Goal: Communication & Community: Answer question/provide support

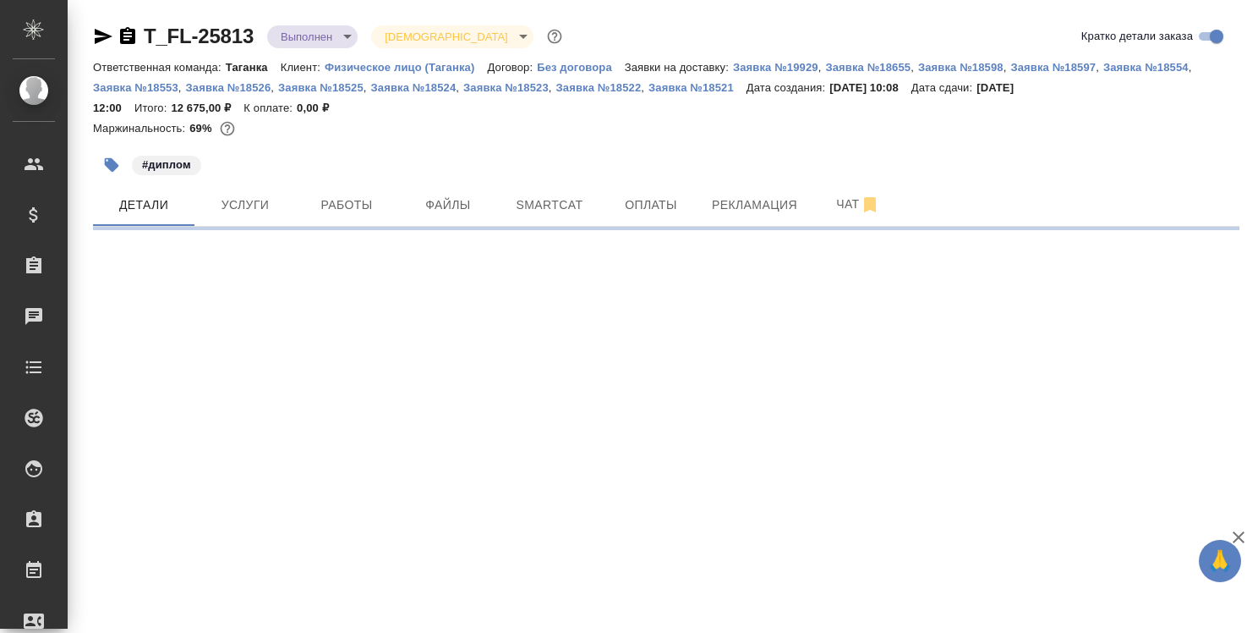
select select "RU"
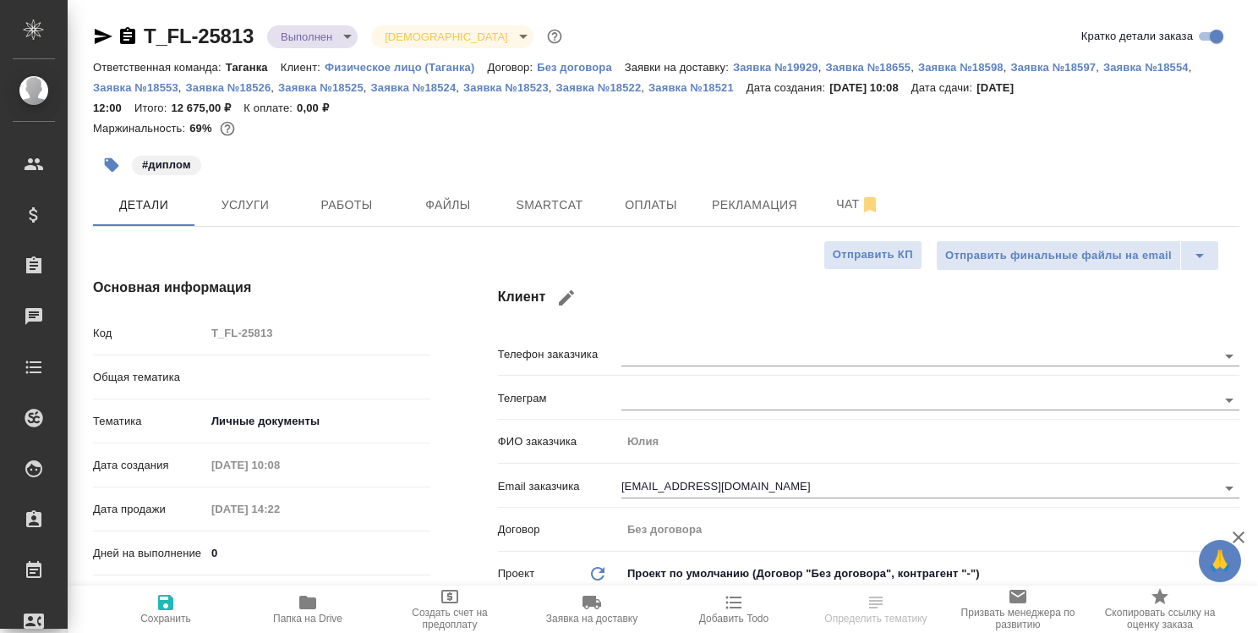
type textarea "x"
type input "Тарабановская Анастасия"
type input "Богомолова Анастасия"
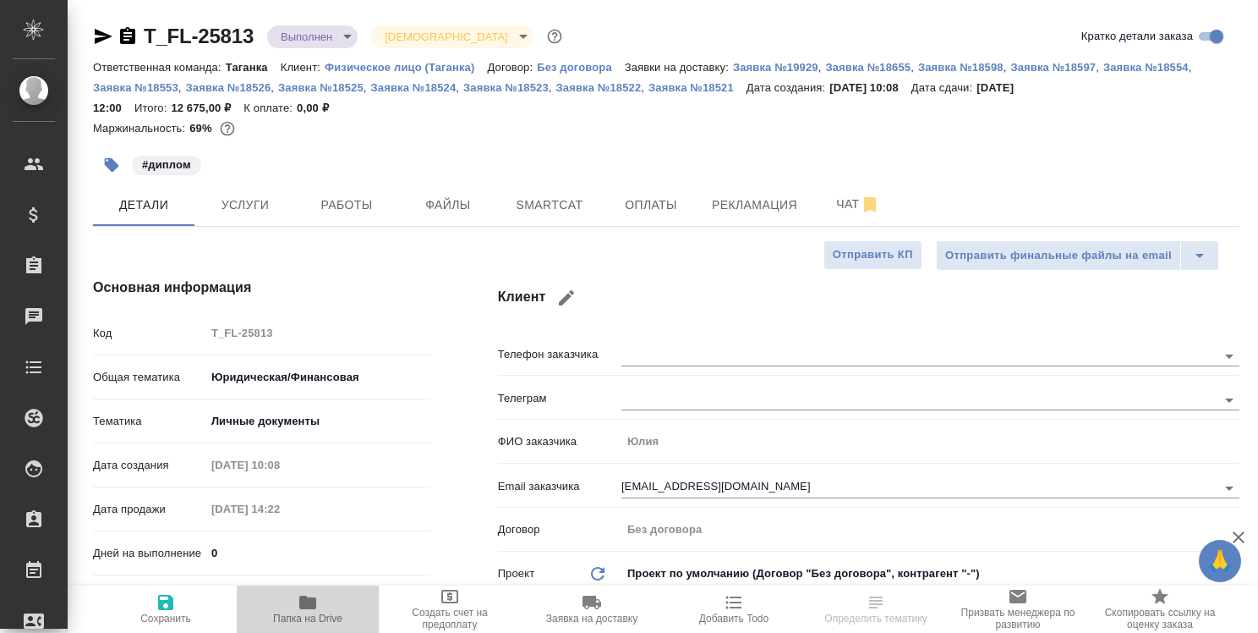
click at [307, 605] on icon "button" at bounding box center [307, 602] width 17 height 14
type textarea "x"
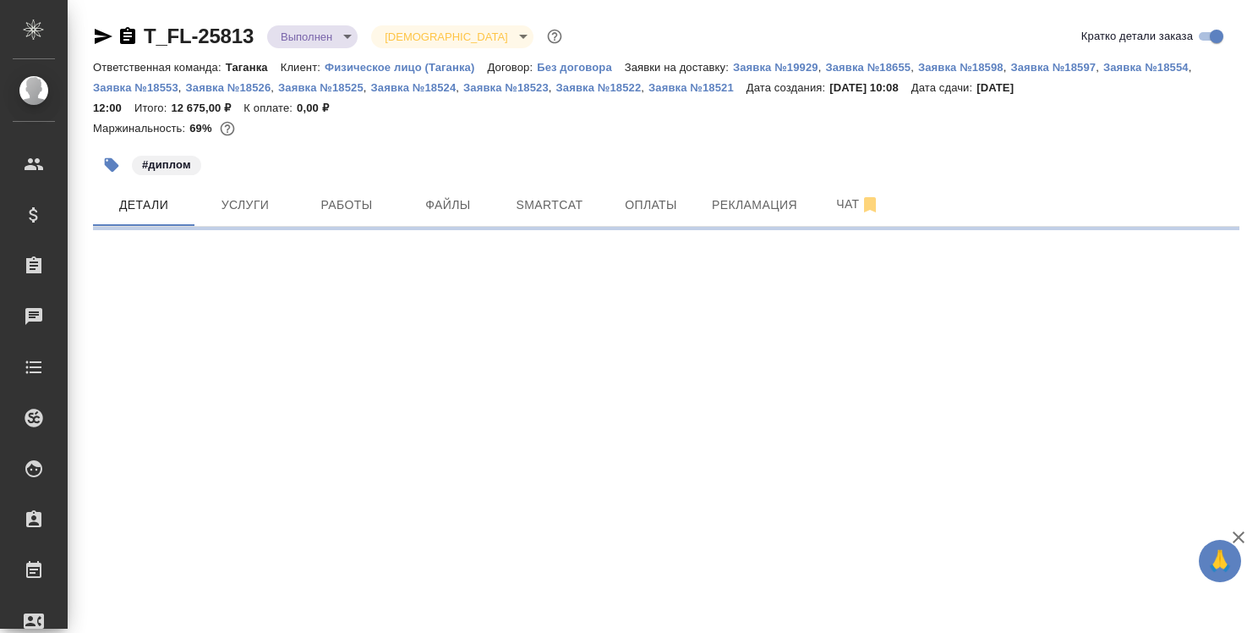
select select "RU"
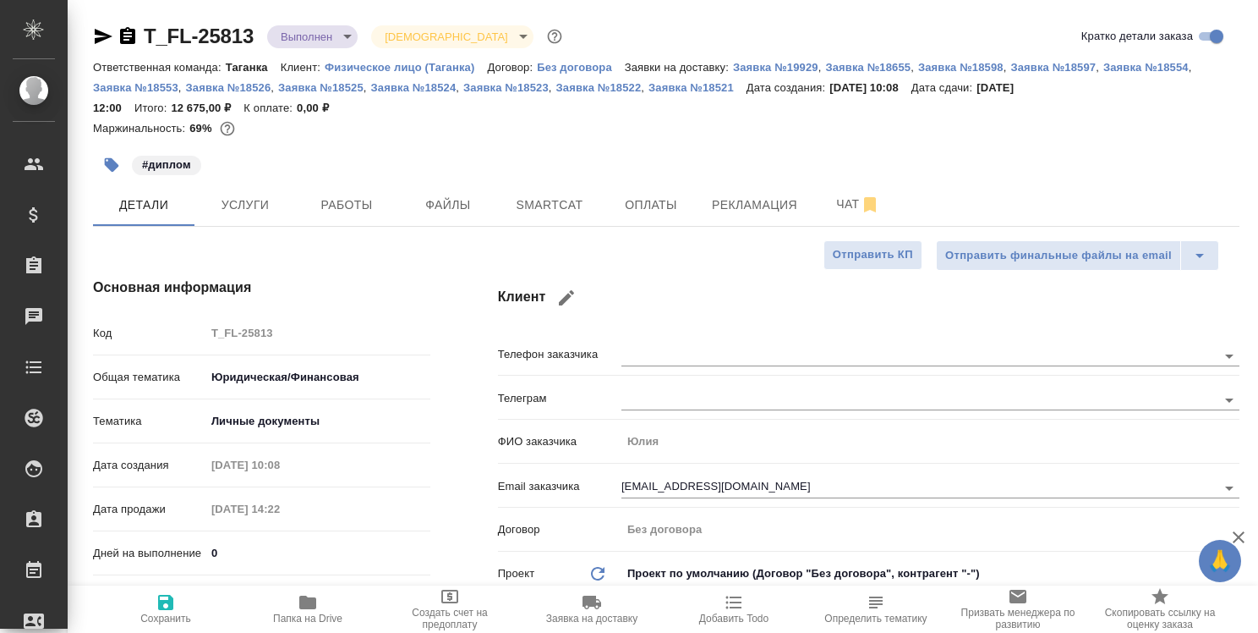
type textarea "x"
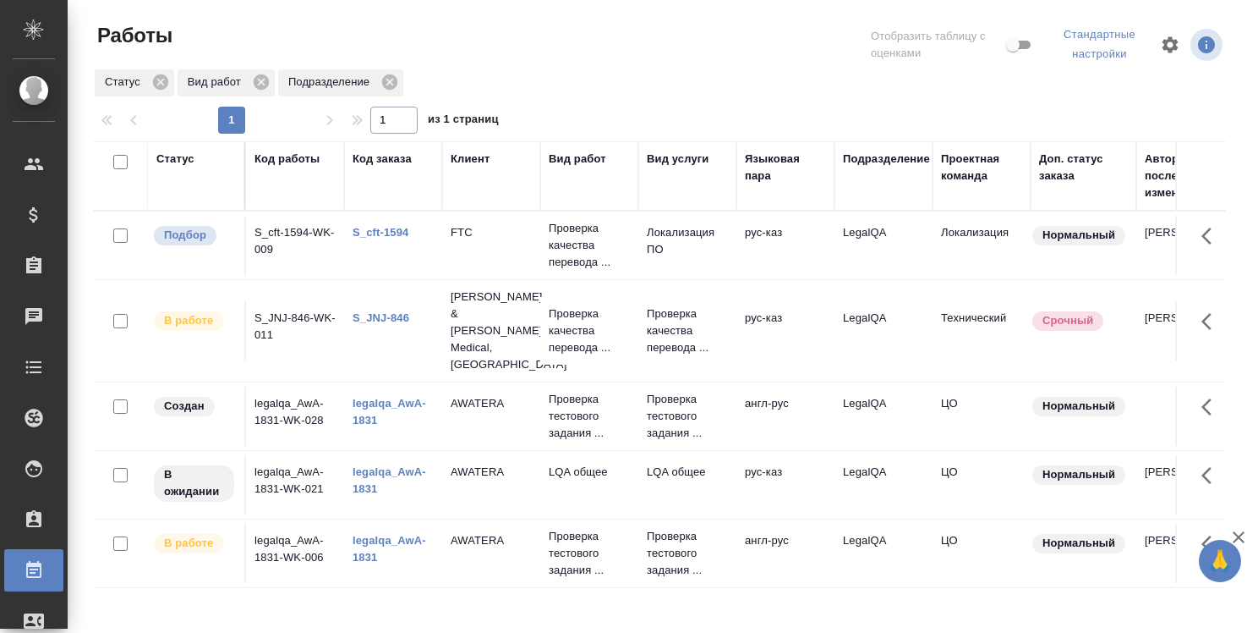
click at [386, 397] on link "legalqa_AwA-1831" at bounding box center [390, 412] width 74 height 30
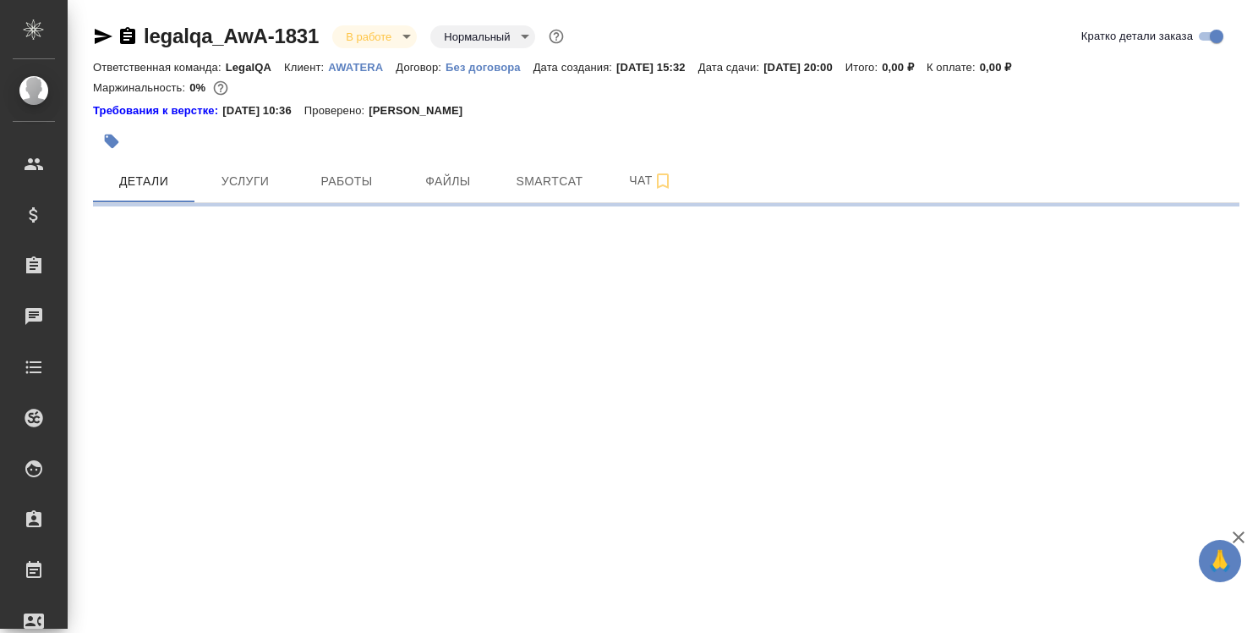
select select "RU"
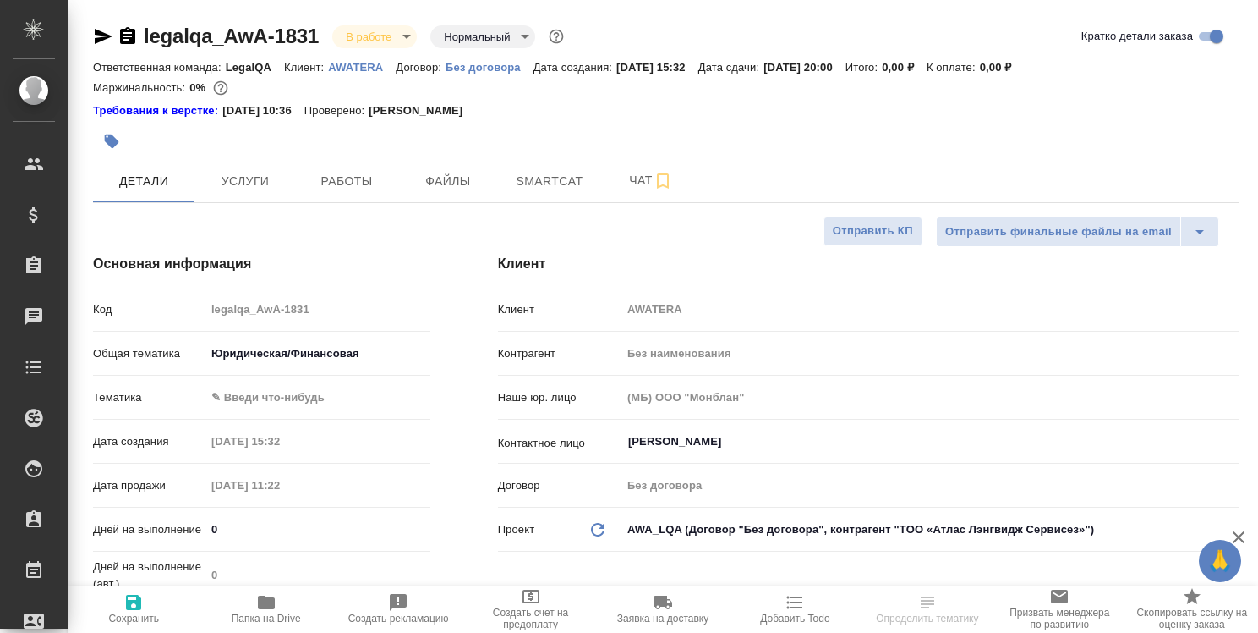
type textarea "x"
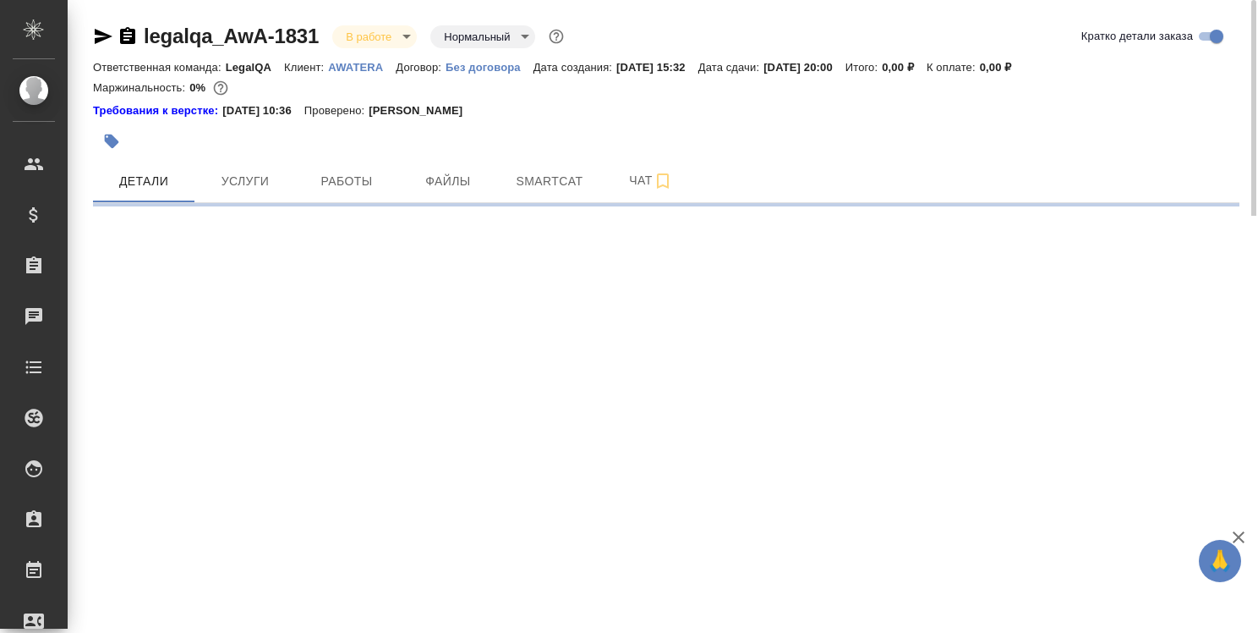
click at [103, 32] on icon "button" at bounding box center [103, 36] width 20 height 20
select select "RU"
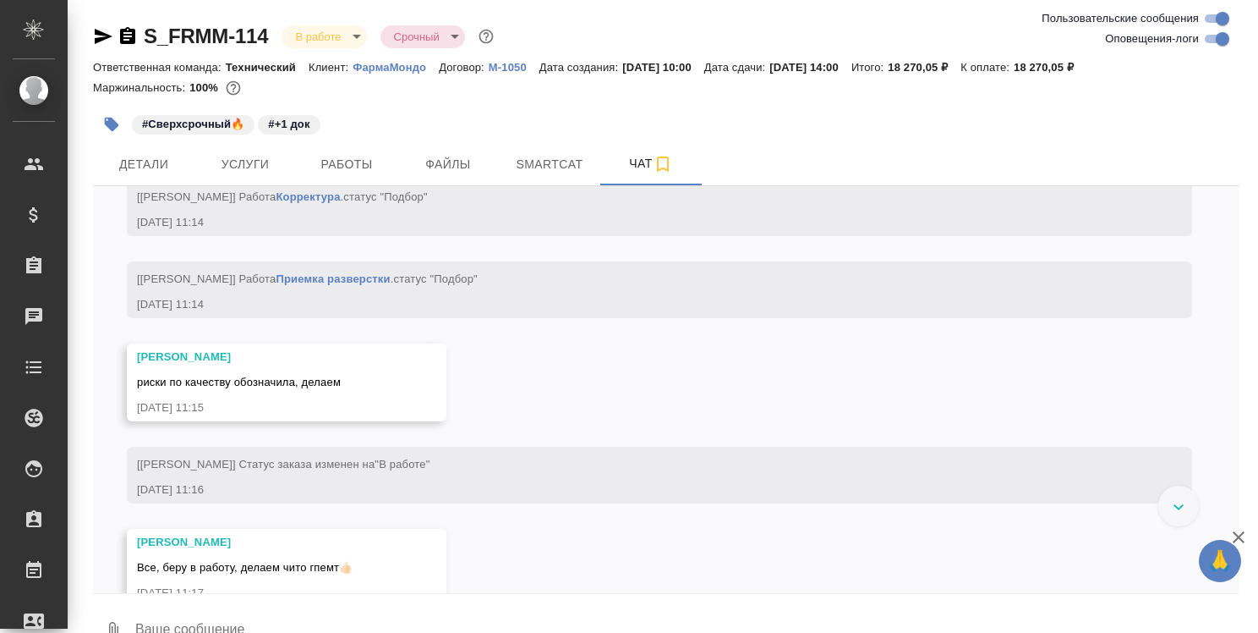
scroll to position [4127, 0]
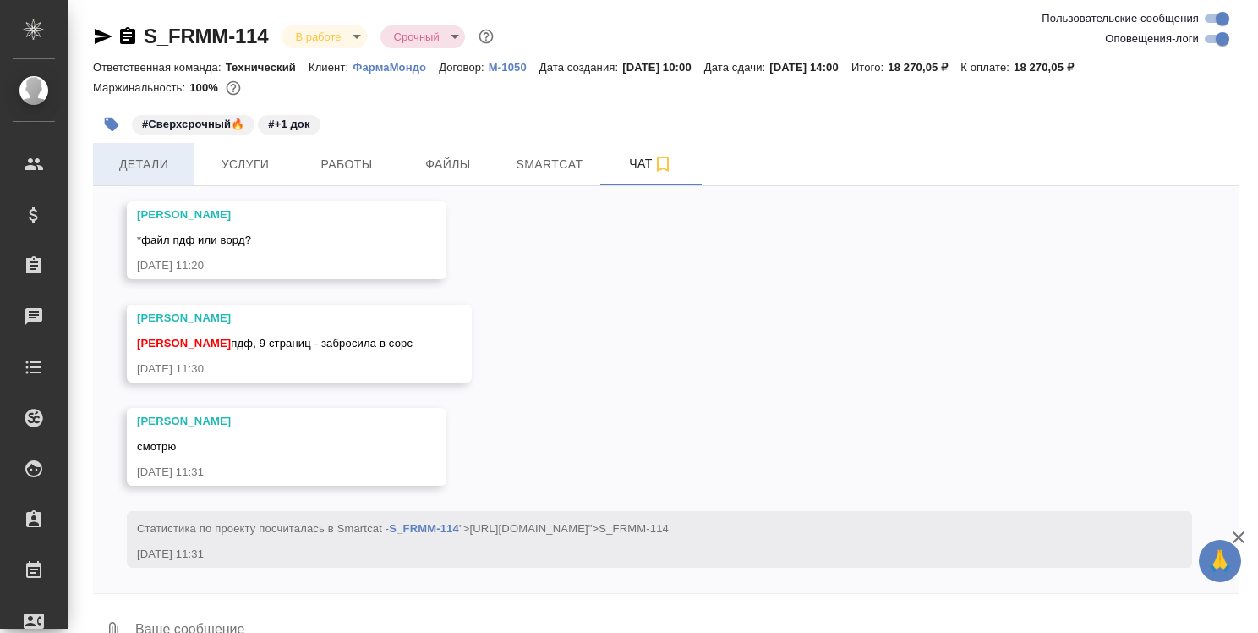
click at [142, 163] on span "Детали" at bounding box center [143, 164] width 81 height 21
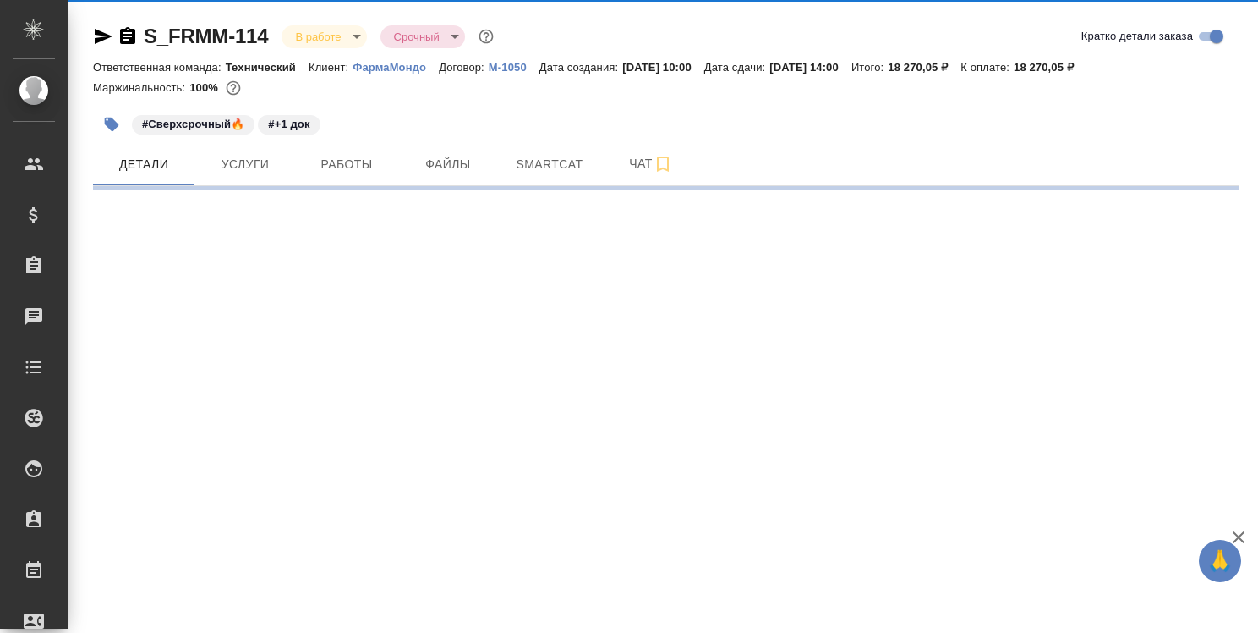
select select "RU"
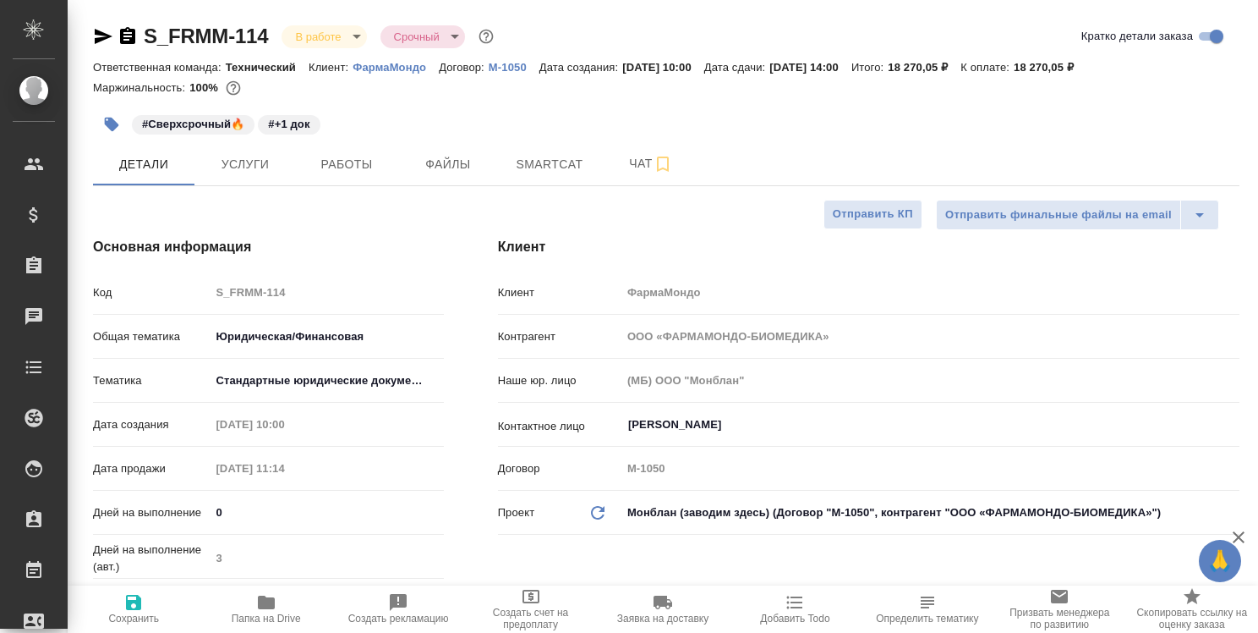
type textarea "x"
click at [271, 600] on icon "button" at bounding box center [266, 602] width 17 height 14
type textarea "x"
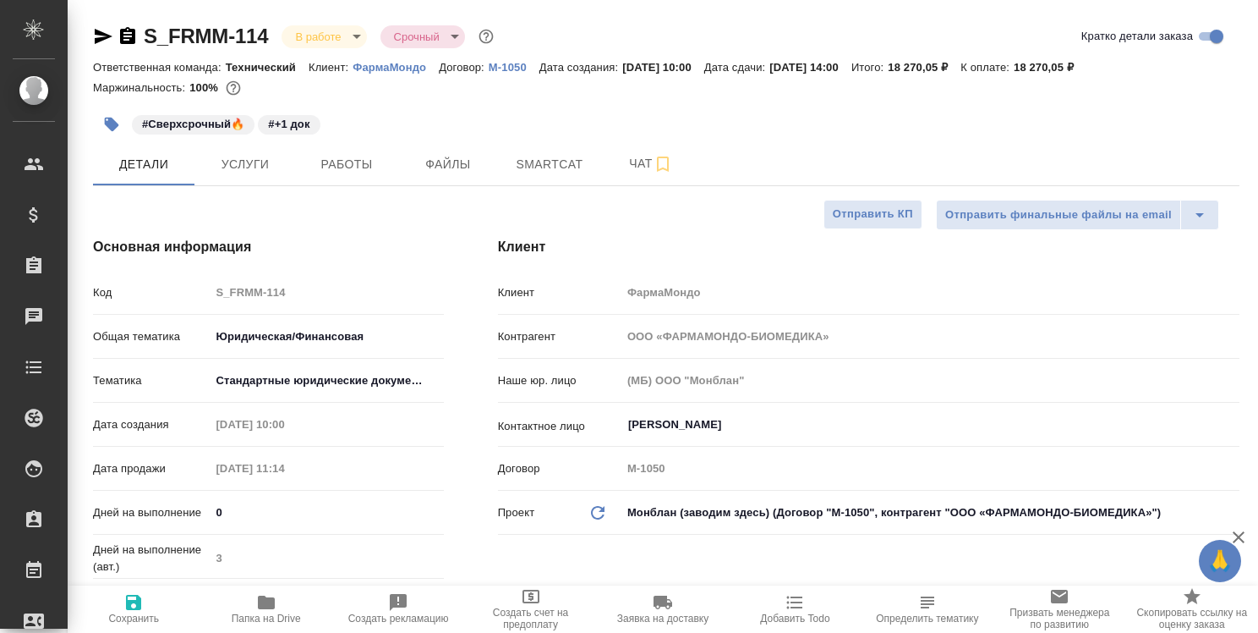
type textarea "x"
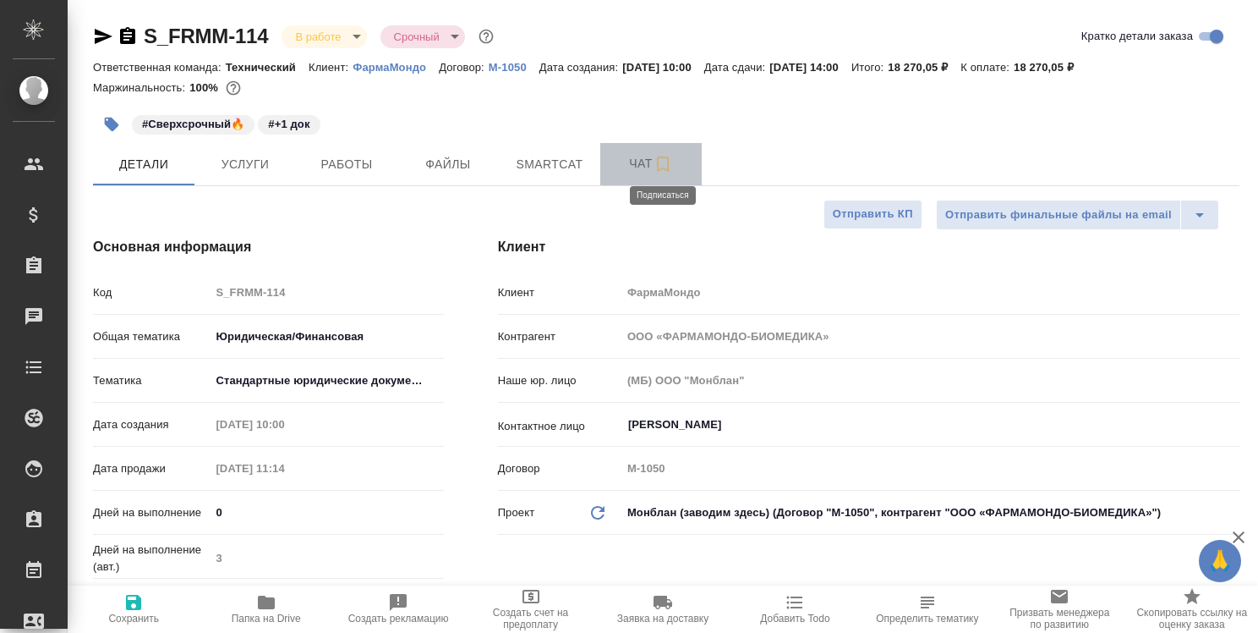
click at [666, 162] on icon "button" at bounding box center [663, 164] width 20 height 20
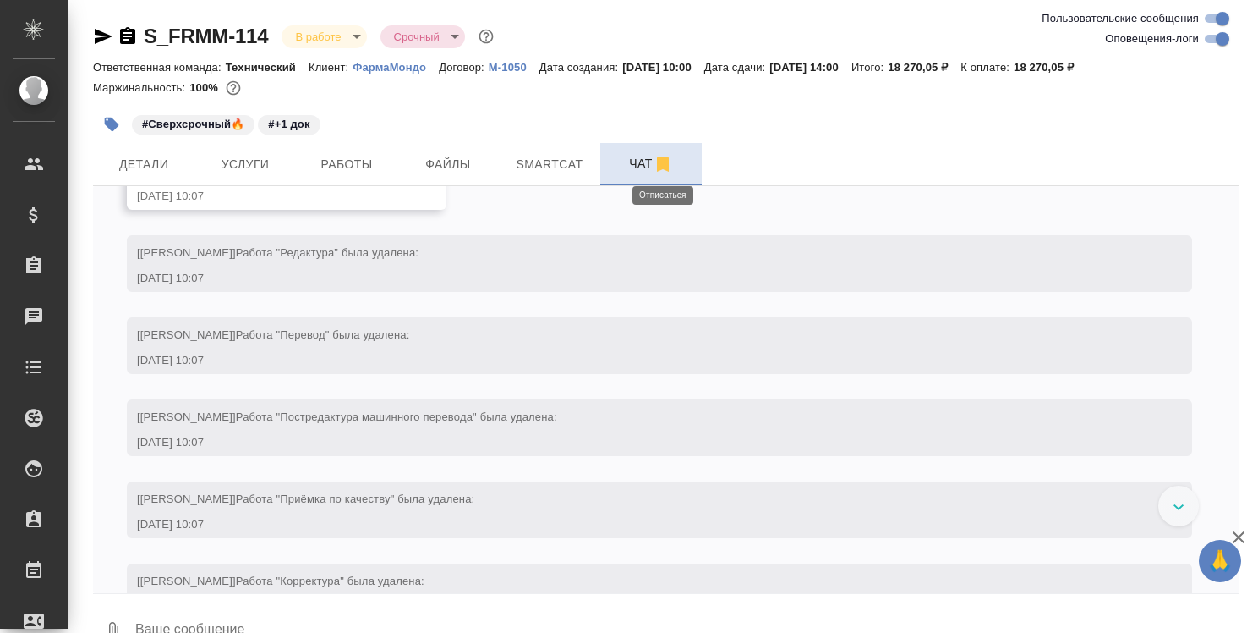
click at [653, 162] on icon "button" at bounding box center [663, 164] width 20 height 20
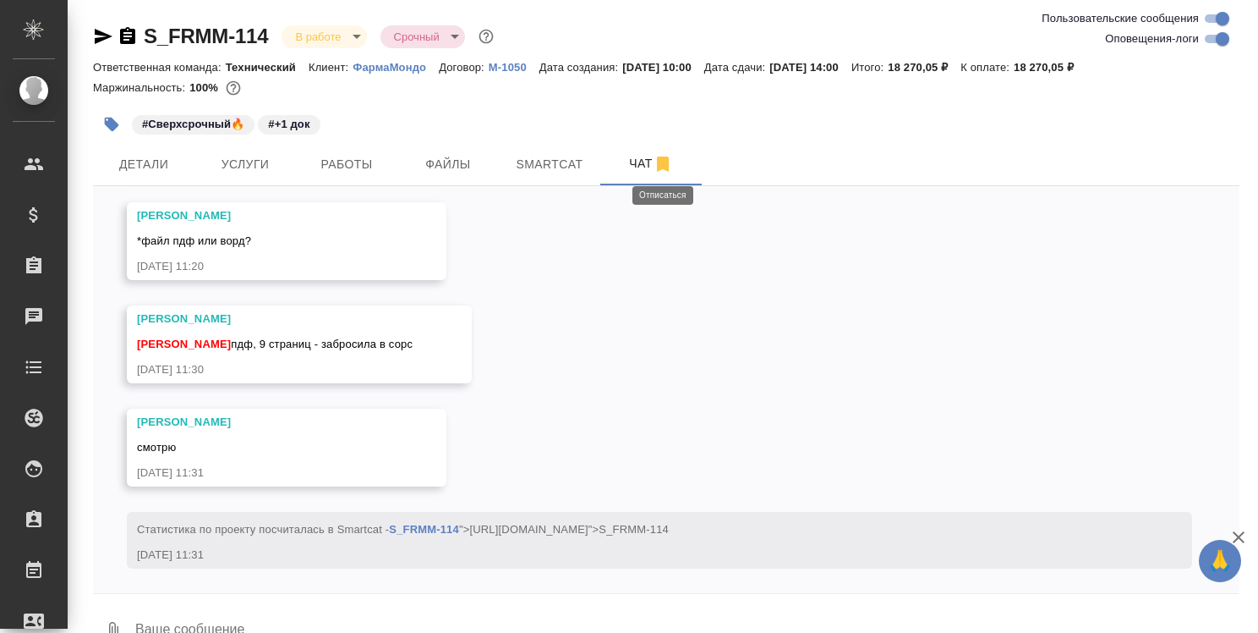
scroll to position [4127, 0]
click at [419, 619] on textarea at bounding box center [687, 631] width 1106 height 58
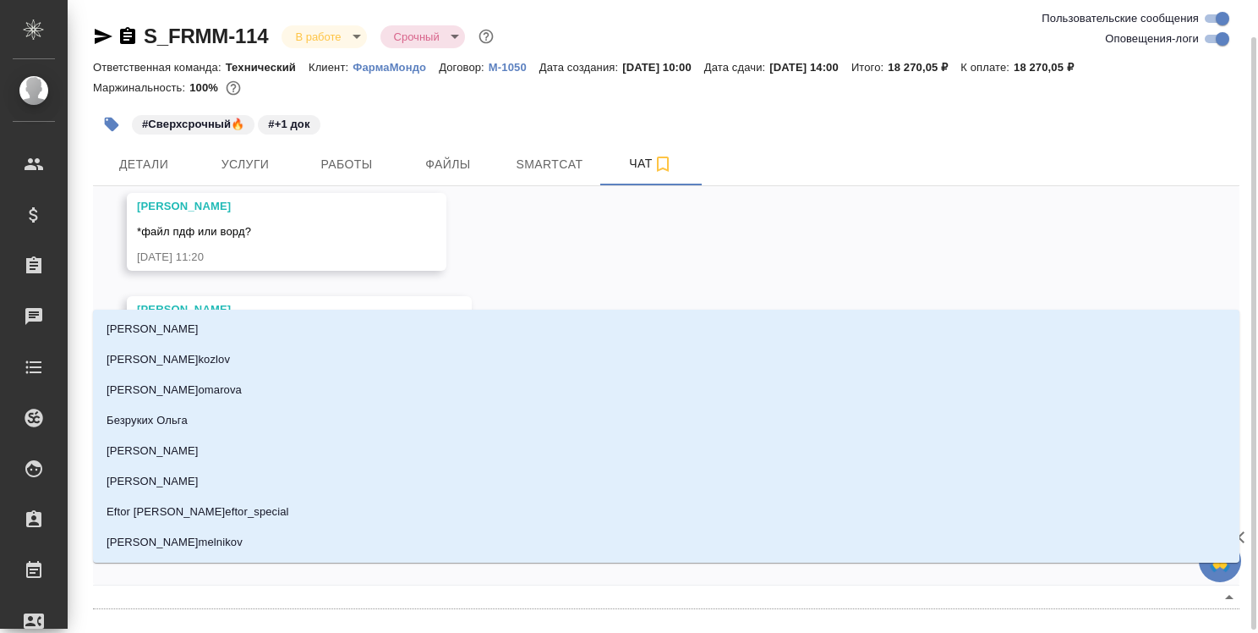
scroll to position [19, 0]
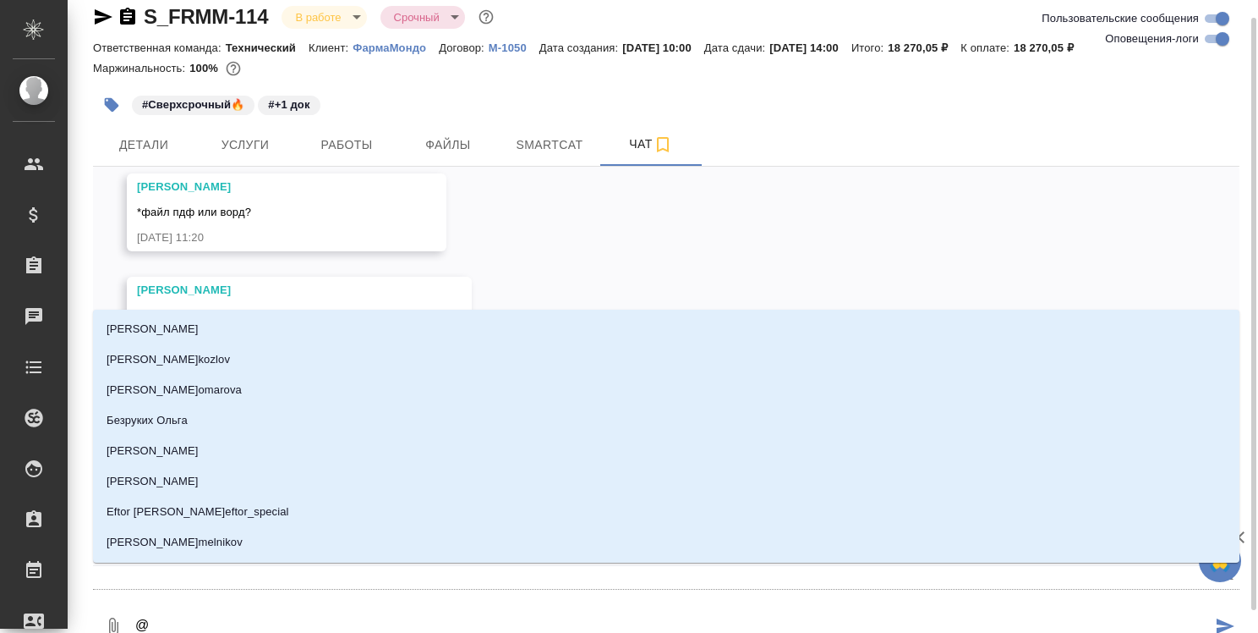
type textarea "@m"
type input "m"
type textarea "@ma"
type input "ma"
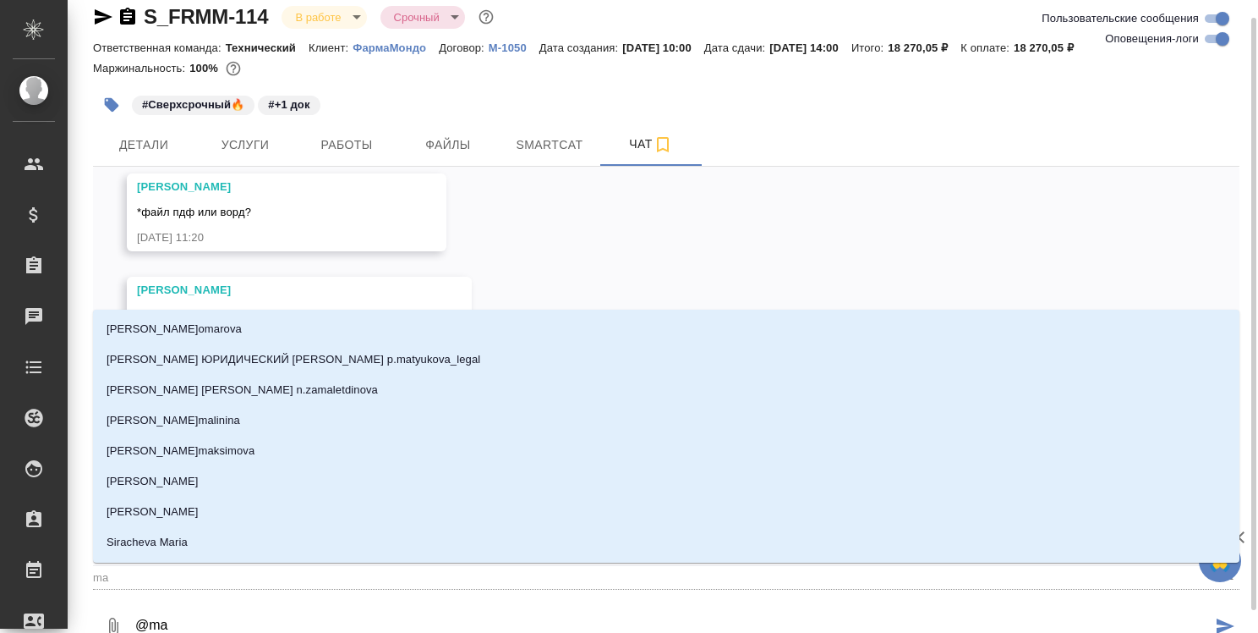
type textarea "@m"
type input "m"
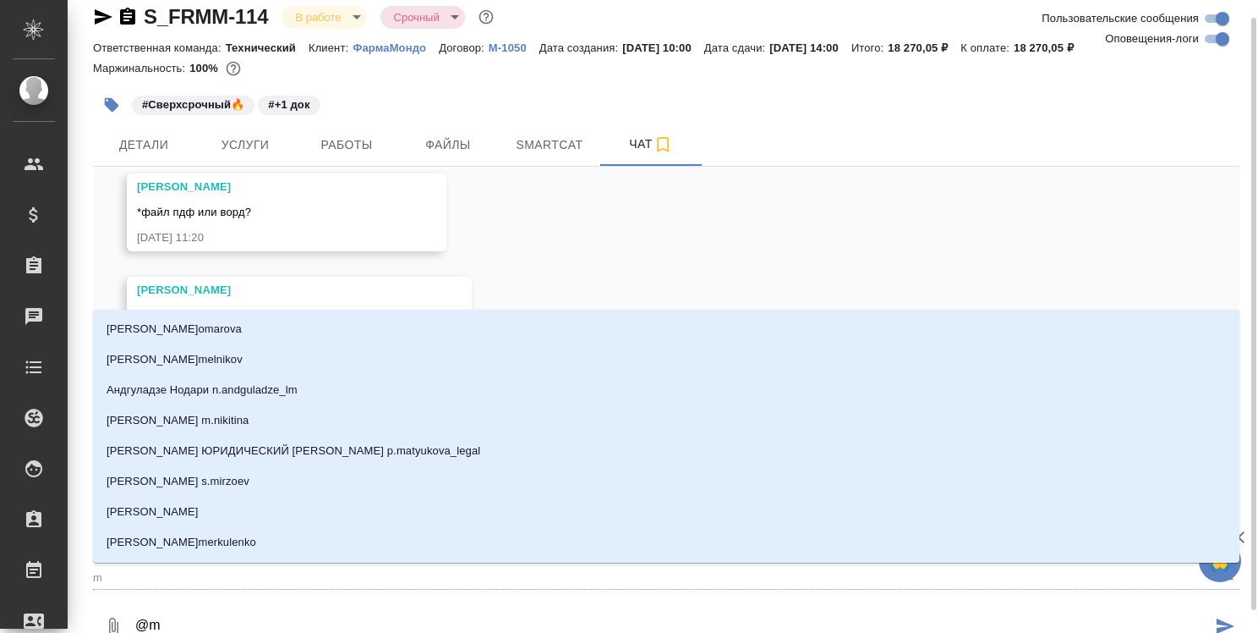
type textarea "@"
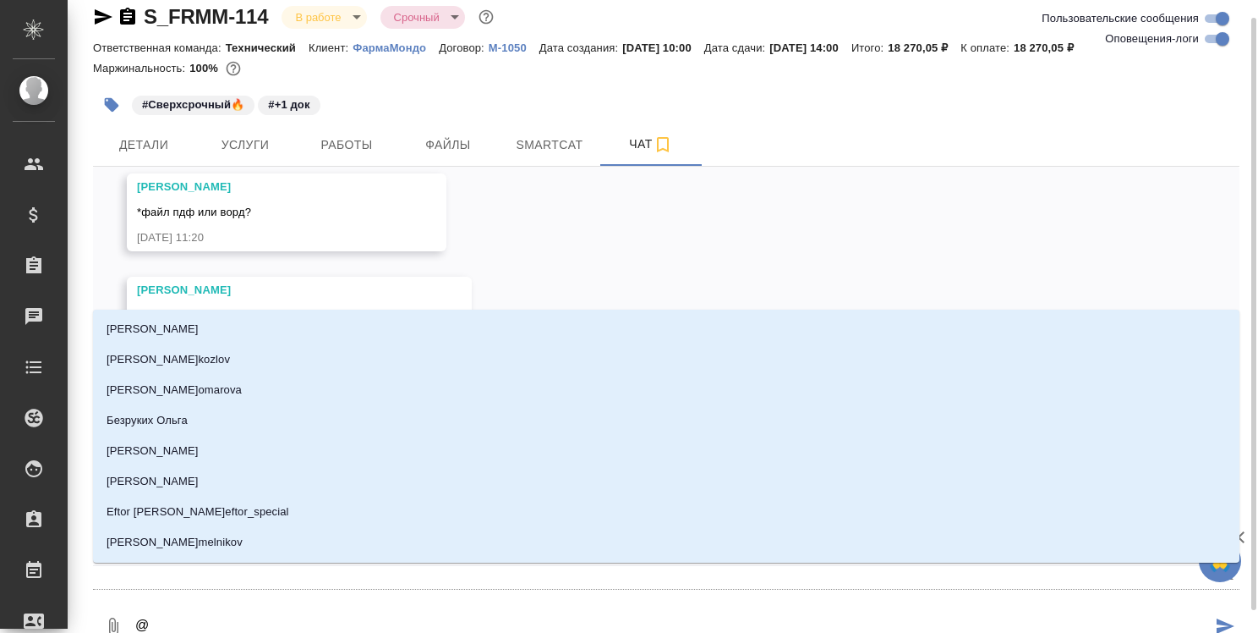
type textarea "@м"
type input "м"
type textarea "@ма"
type input "ма"
type textarea "@маг"
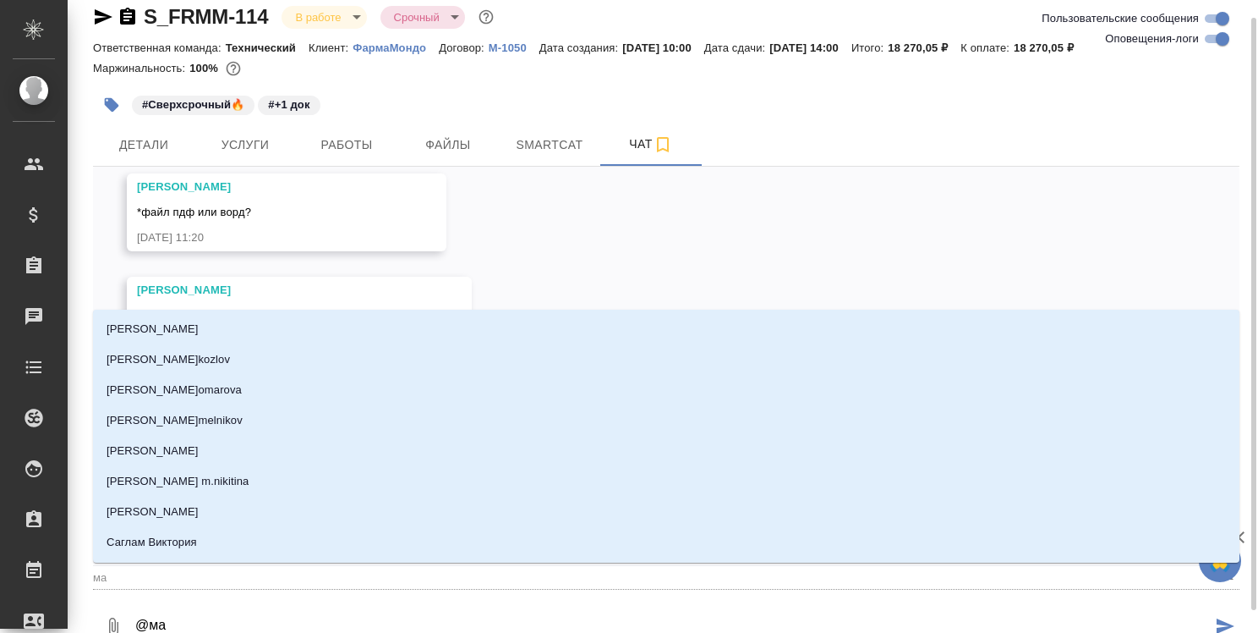
type input "маг"
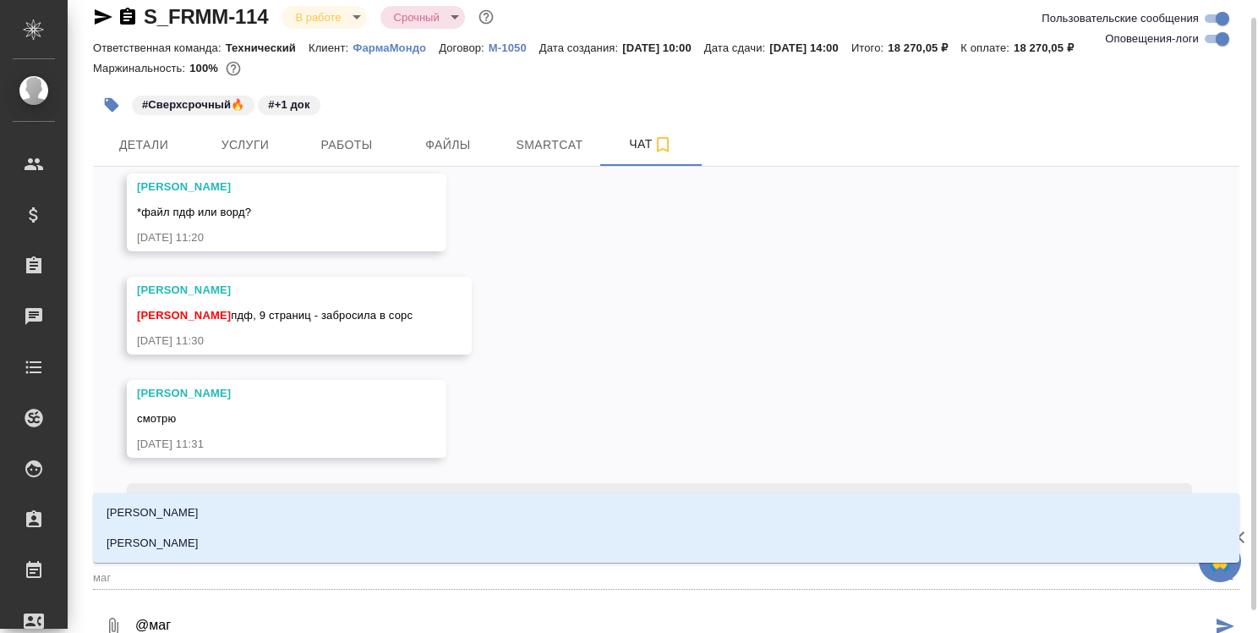
type textarea "@маге"
type input "маге"
type textarea "@магер"
type input "магер"
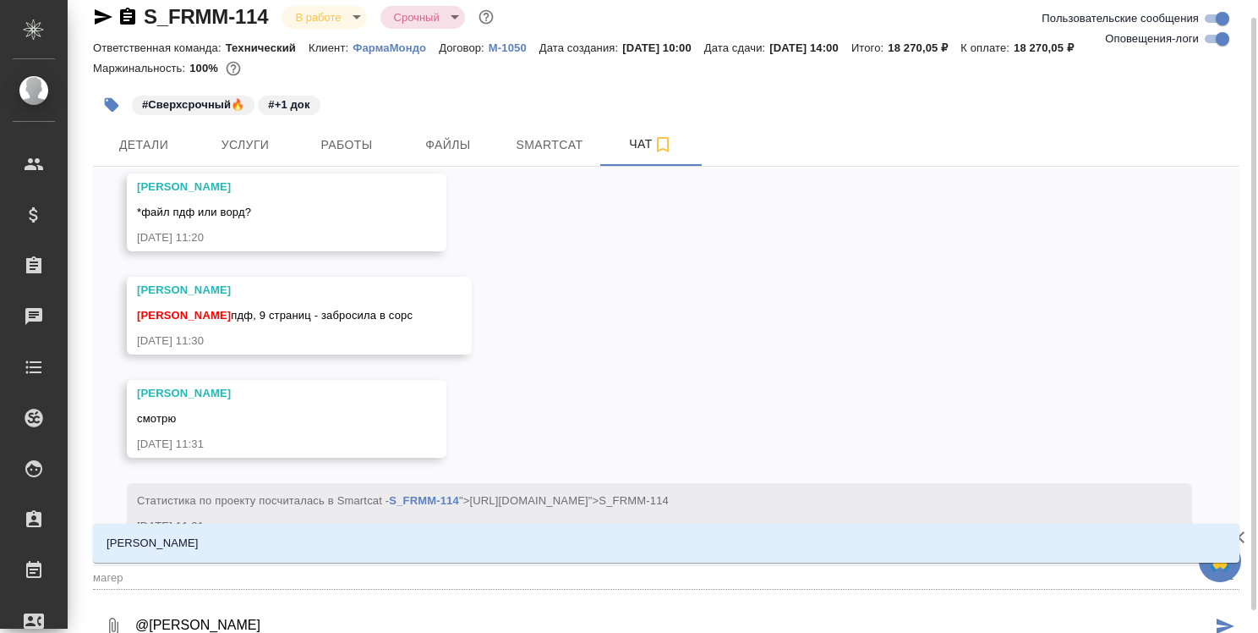
type textarea "@магерр"
type input "магерр"
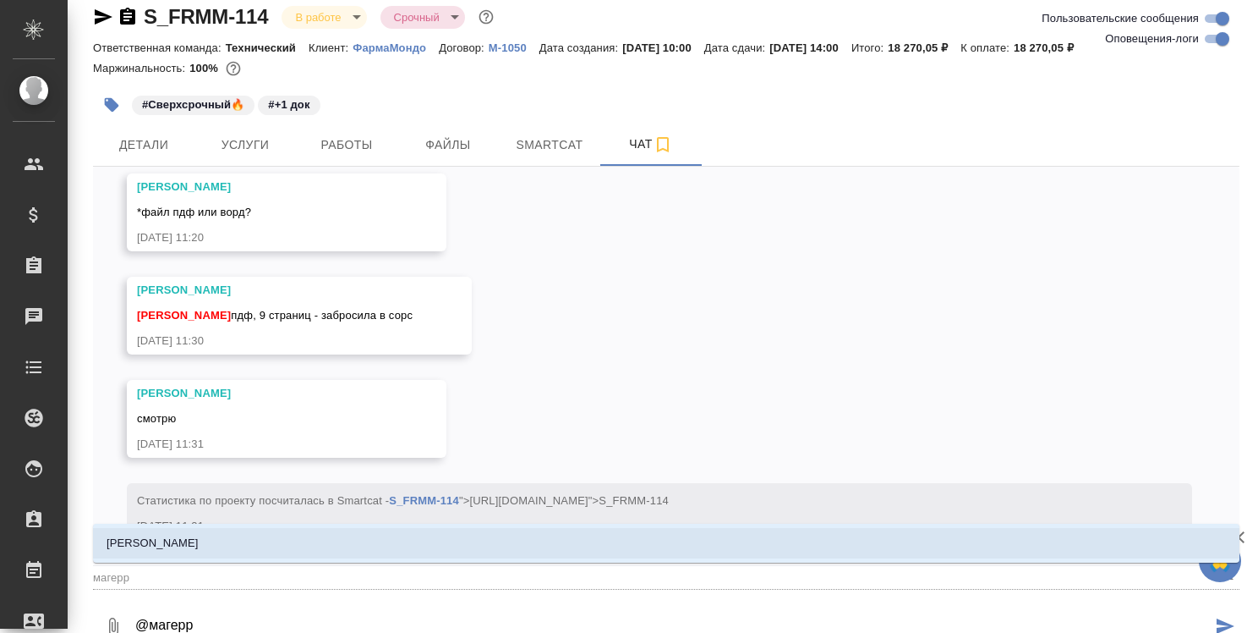
click at [402, 551] on li "[PERSON_NAME]" at bounding box center [666, 543] width 1147 height 30
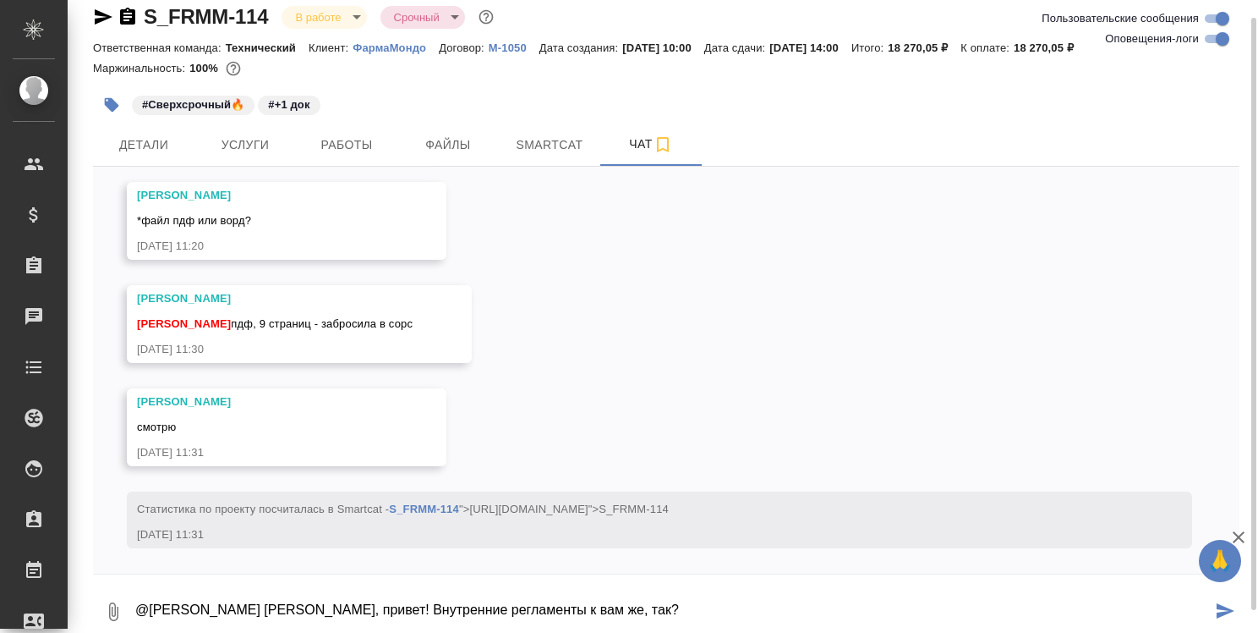
type textarea "@Магеррамов Руслан Руслан, привет! Внутренние регламенты к вам же, так?"
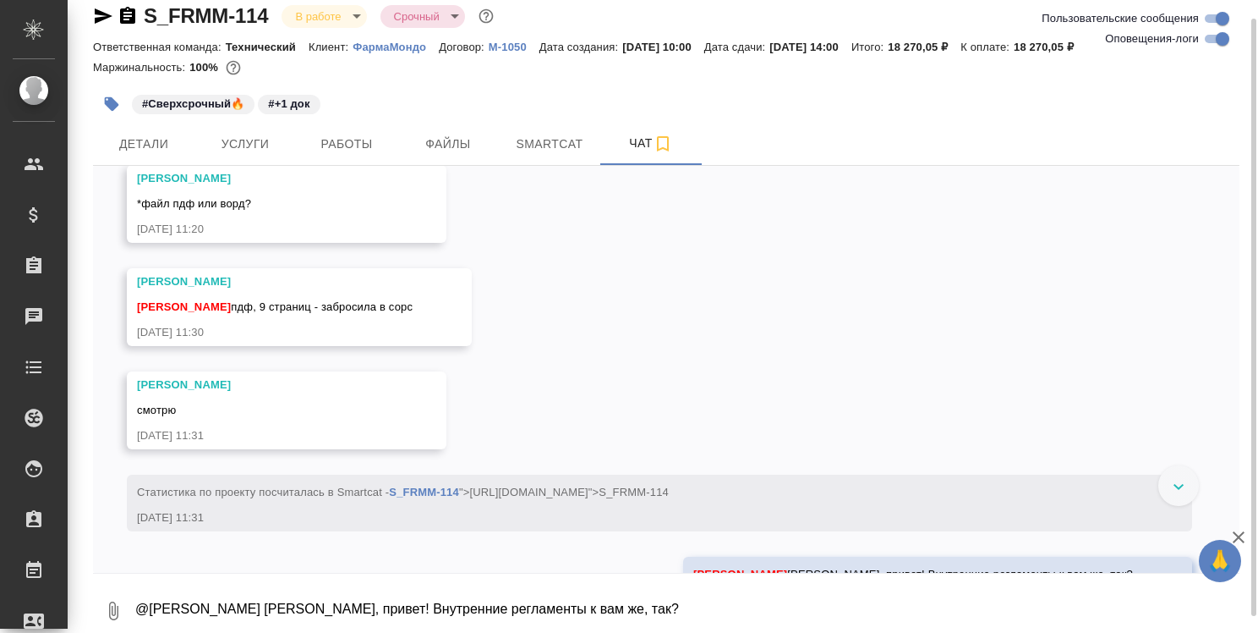
scroll to position [4209, 0]
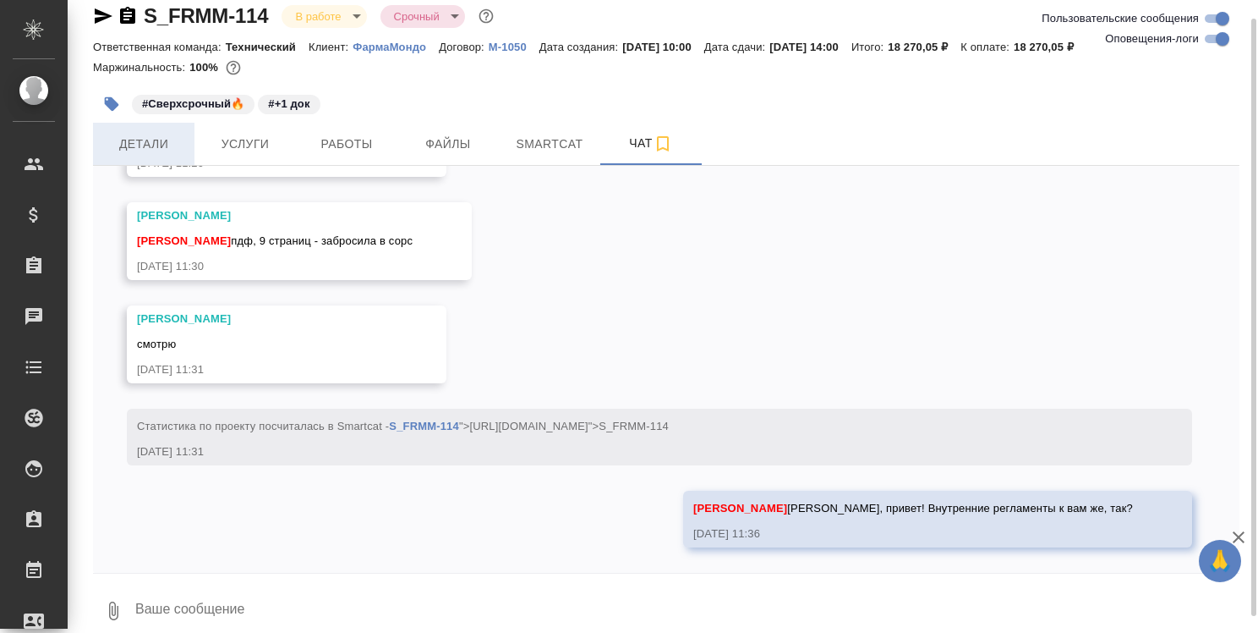
click at [152, 145] on span "Детали" at bounding box center [143, 144] width 81 height 21
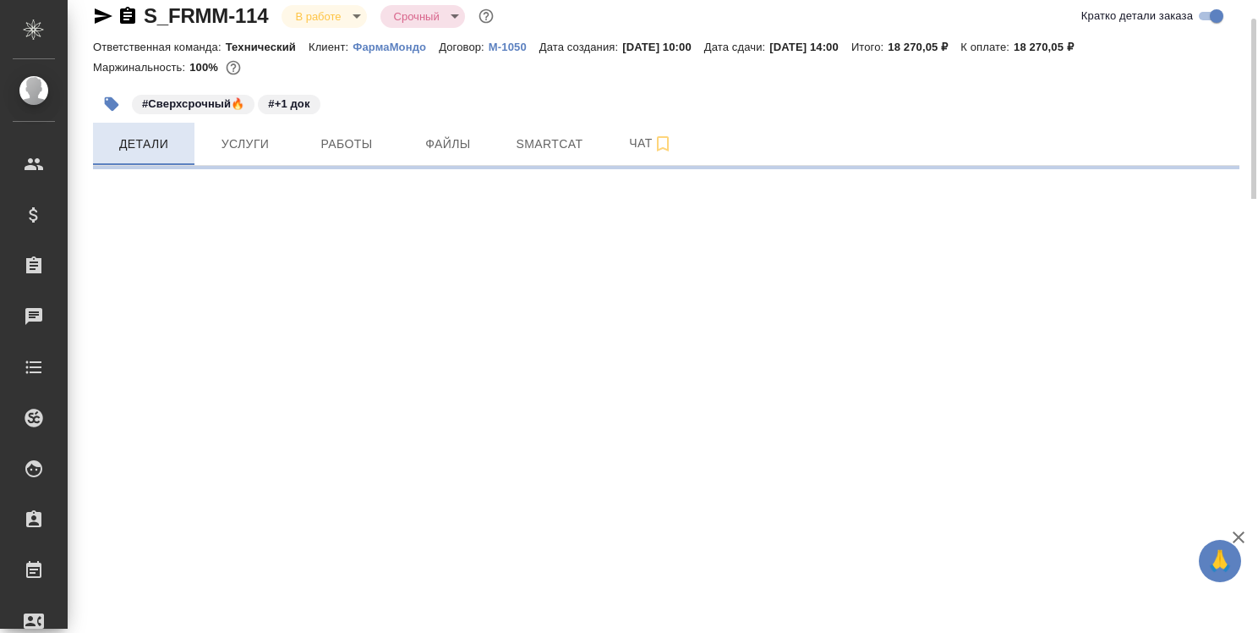
select select "RU"
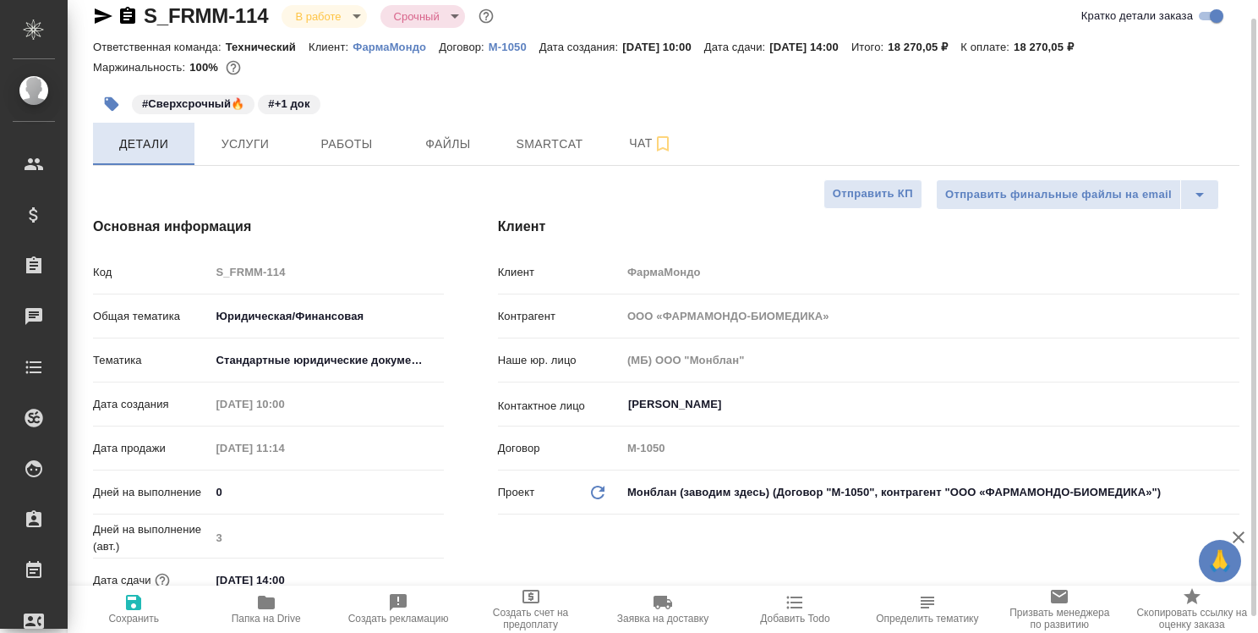
type textarea "x"
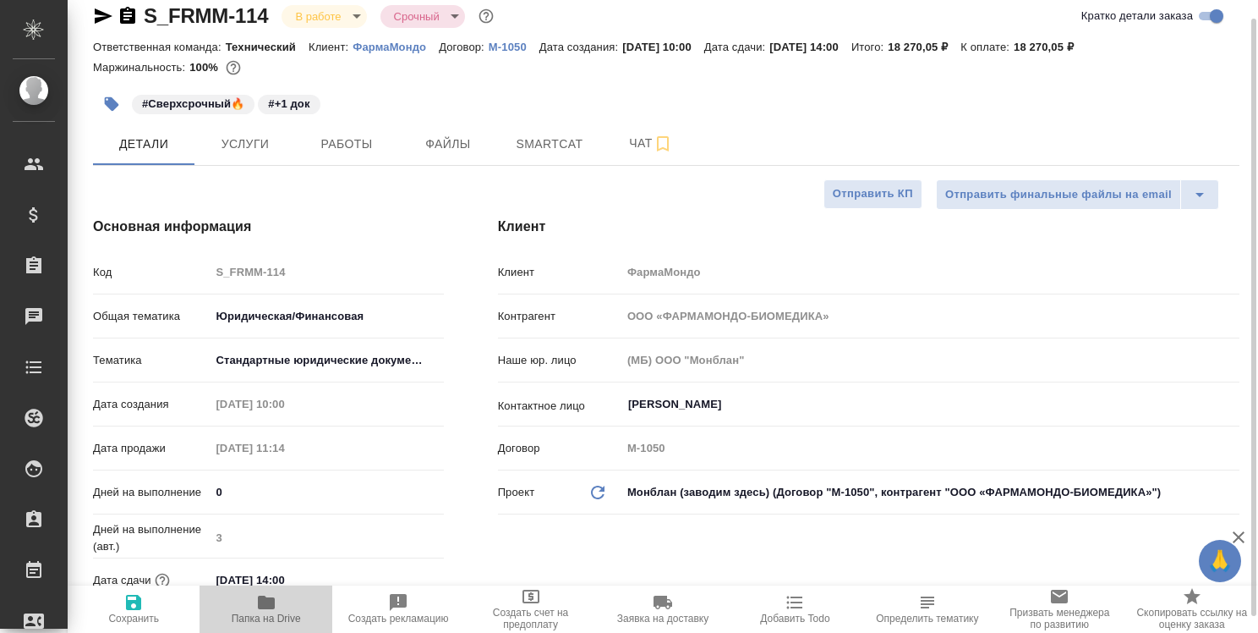
click at [266, 600] on icon "button" at bounding box center [266, 602] width 17 height 14
type textarea "x"
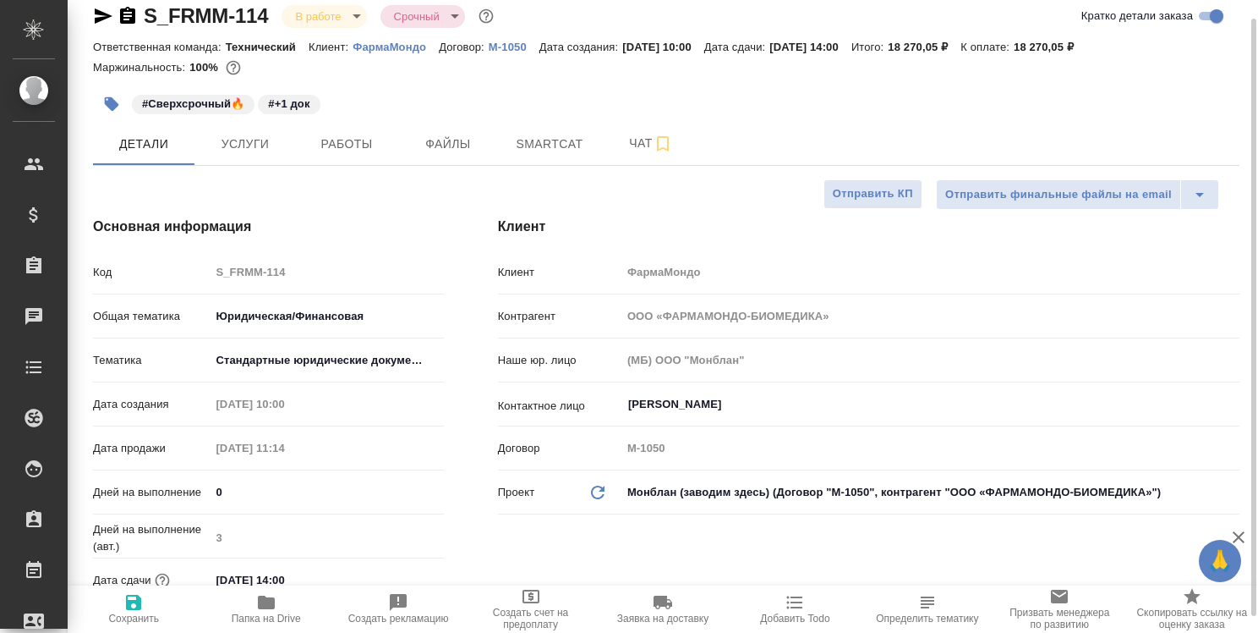
type textarea "x"
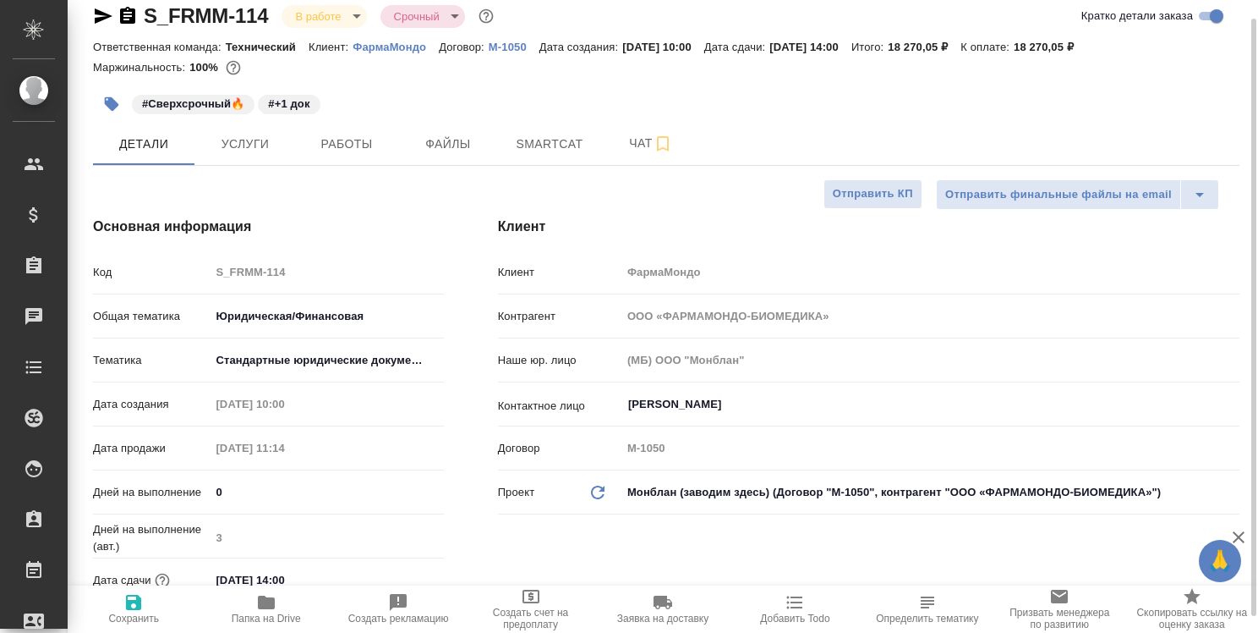
type textarea "x"
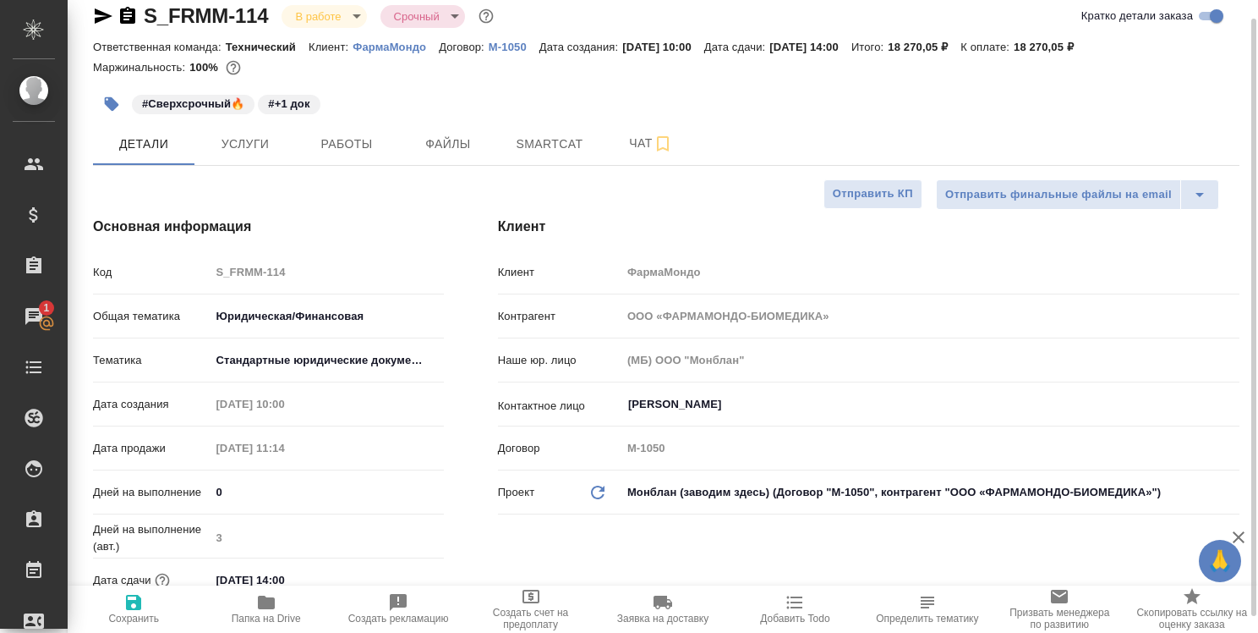
type textarea "x"
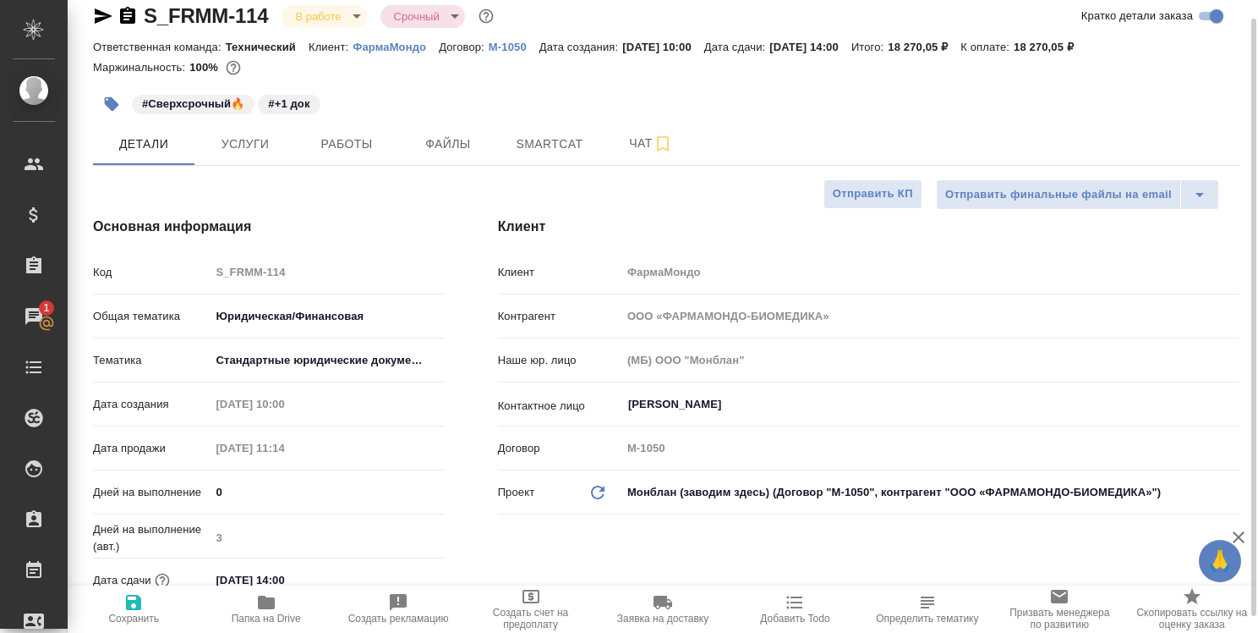
type textarea "x"
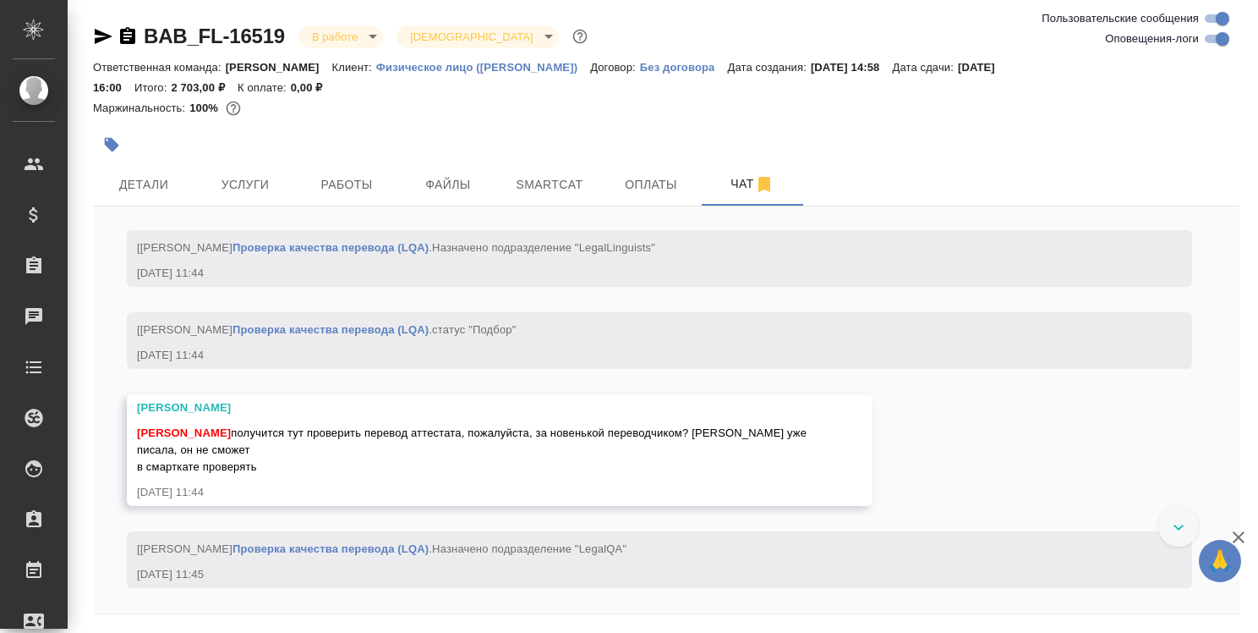
scroll to position [3981, 0]
click at [363, 190] on span "Работы" at bounding box center [346, 184] width 81 height 21
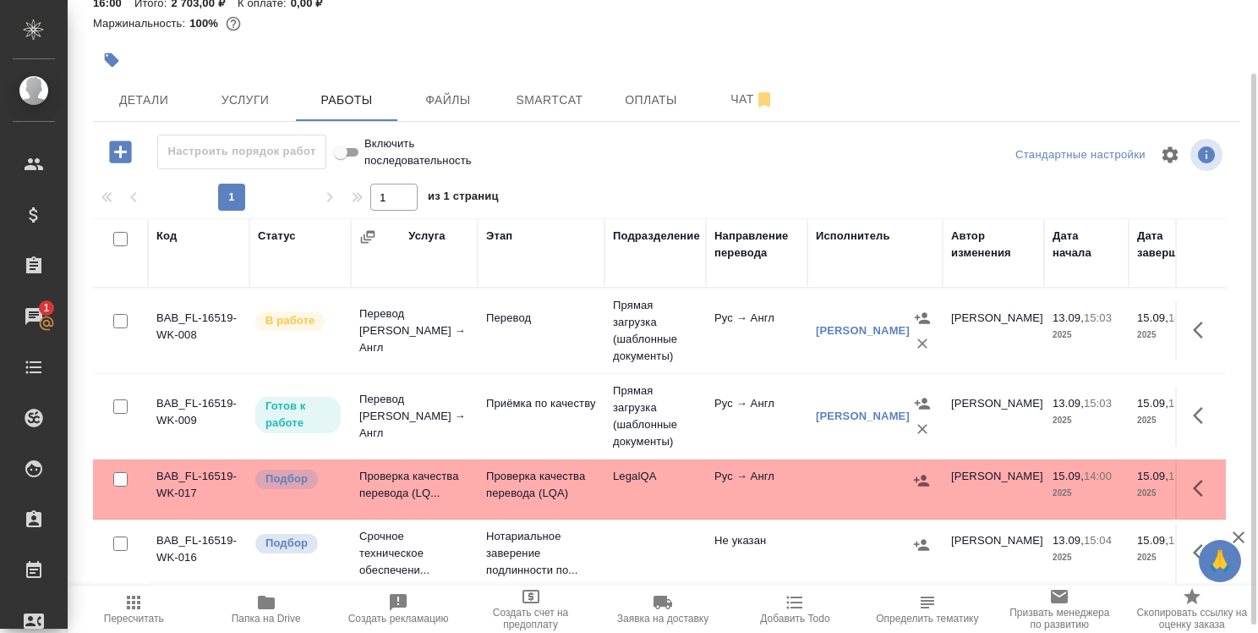
scroll to position [94, 0]
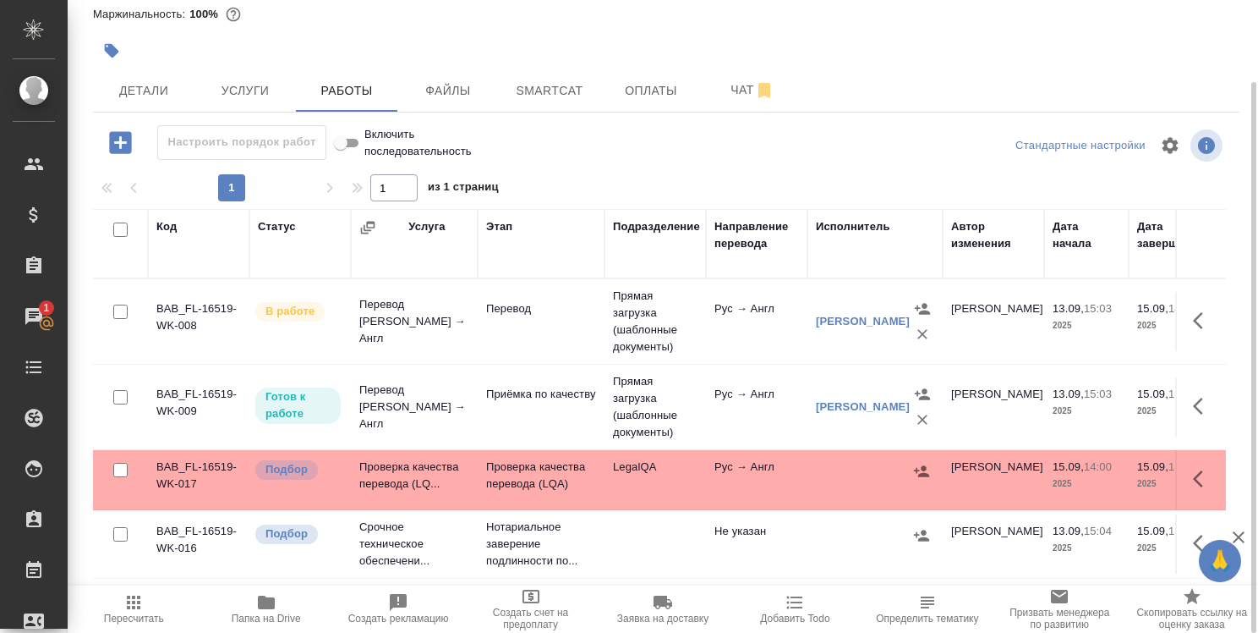
drag, startPoint x: 643, startPoint y: 585, endPoint x: 661, endPoint y: 583, distance: 18.8
click at [661, 583] on div "Настроить порядок работ Включить последовательность Стандартные настройки 1 1 и…" at bounding box center [666, 357] width 1147 height 464
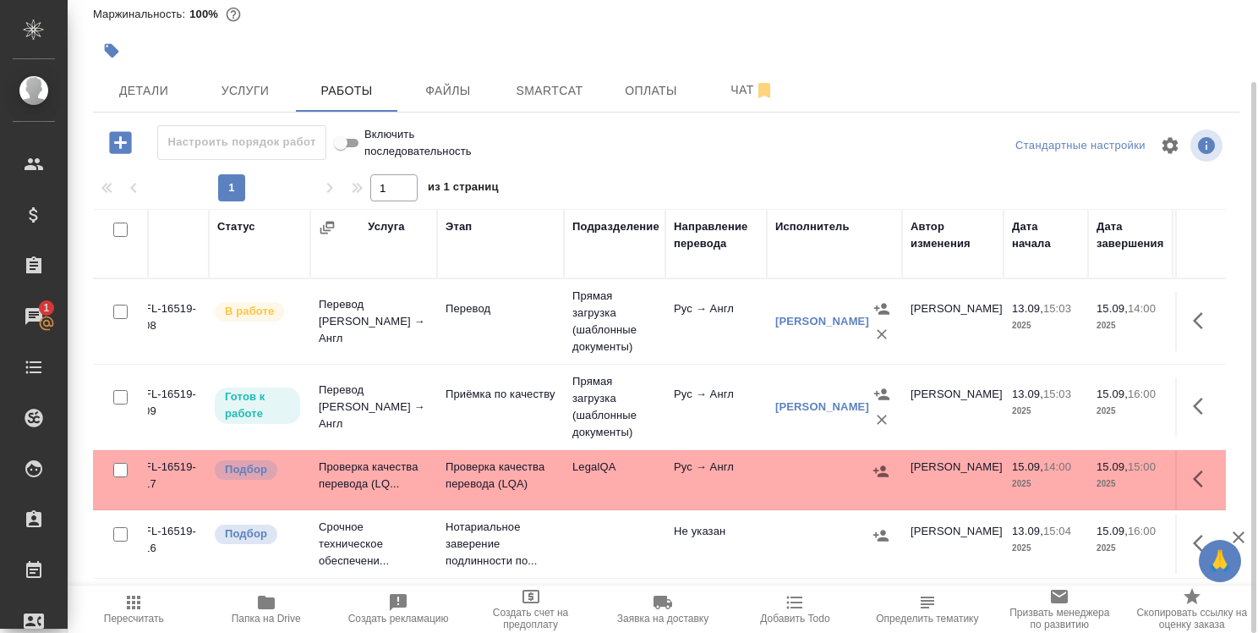
scroll to position [0, 0]
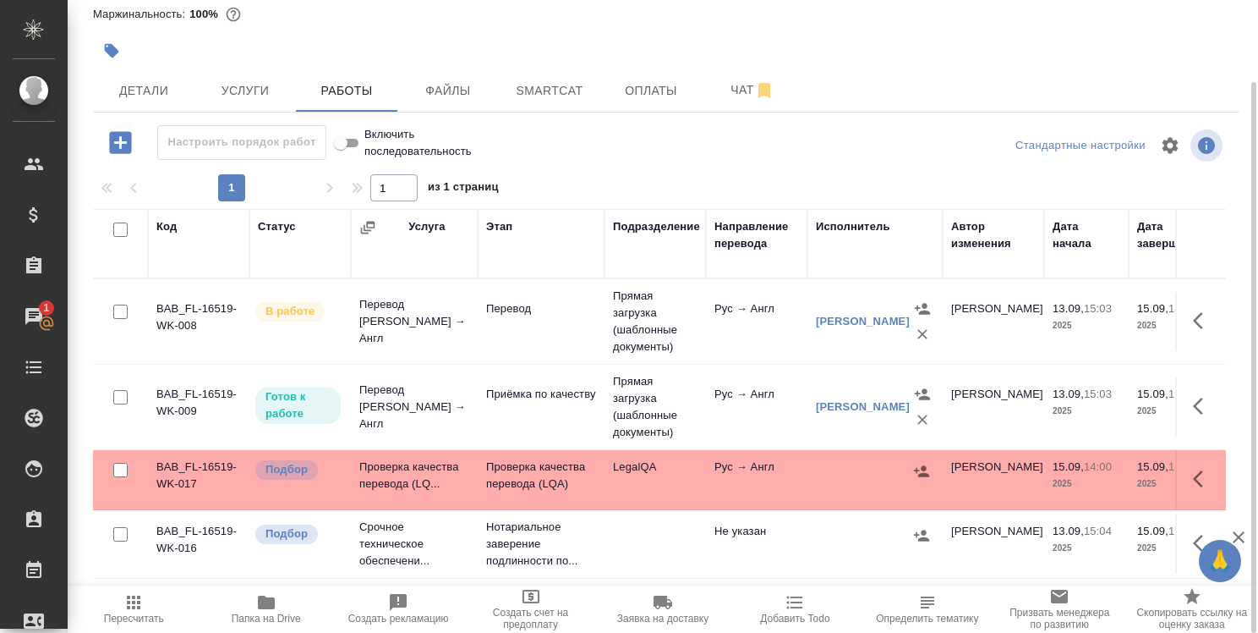
click at [271, 603] on icon "button" at bounding box center [266, 602] width 17 height 14
click at [568, 85] on span "Smartcat" at bounding box center [549, 90] width 81 height 21
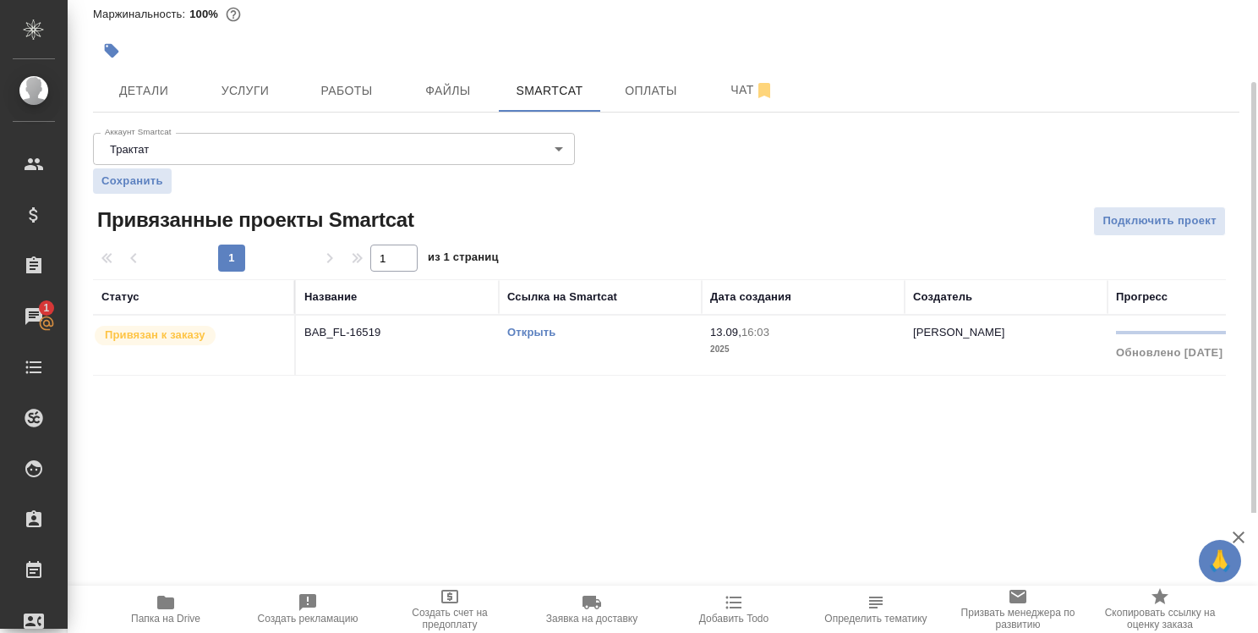
click at [549, 330] on link "Открыть" at bounding box center [531, 332] width 48 height 13
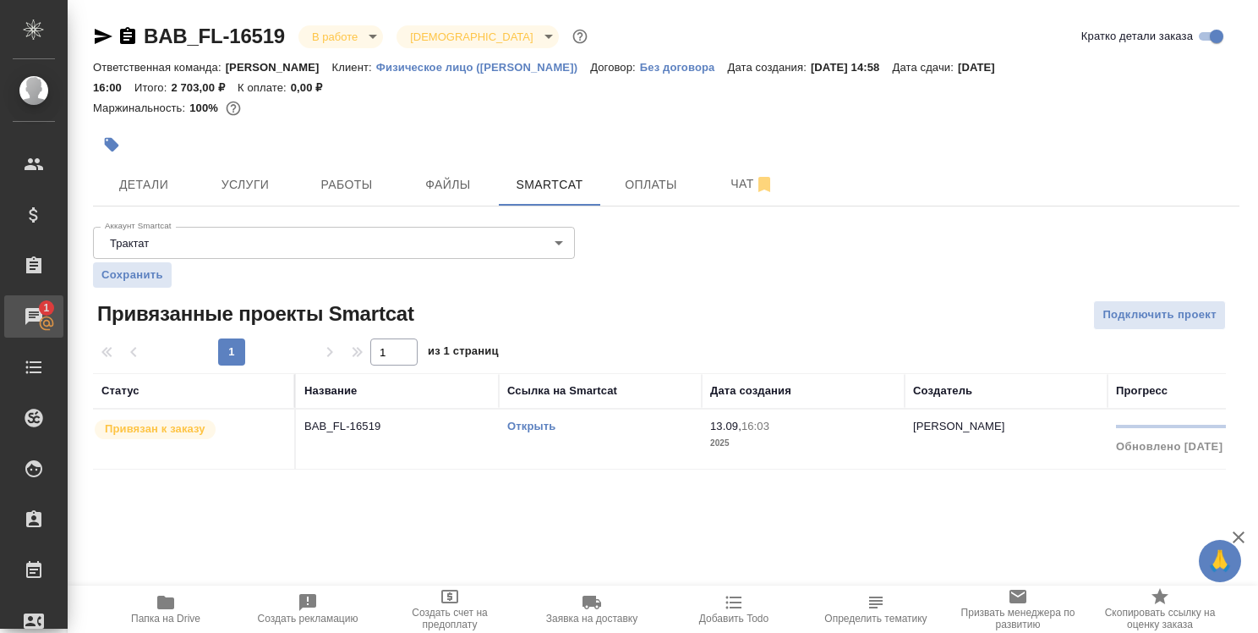
click at [34, 308] on div "Чаты" at bounding box center [13, 316] width 42 height 25
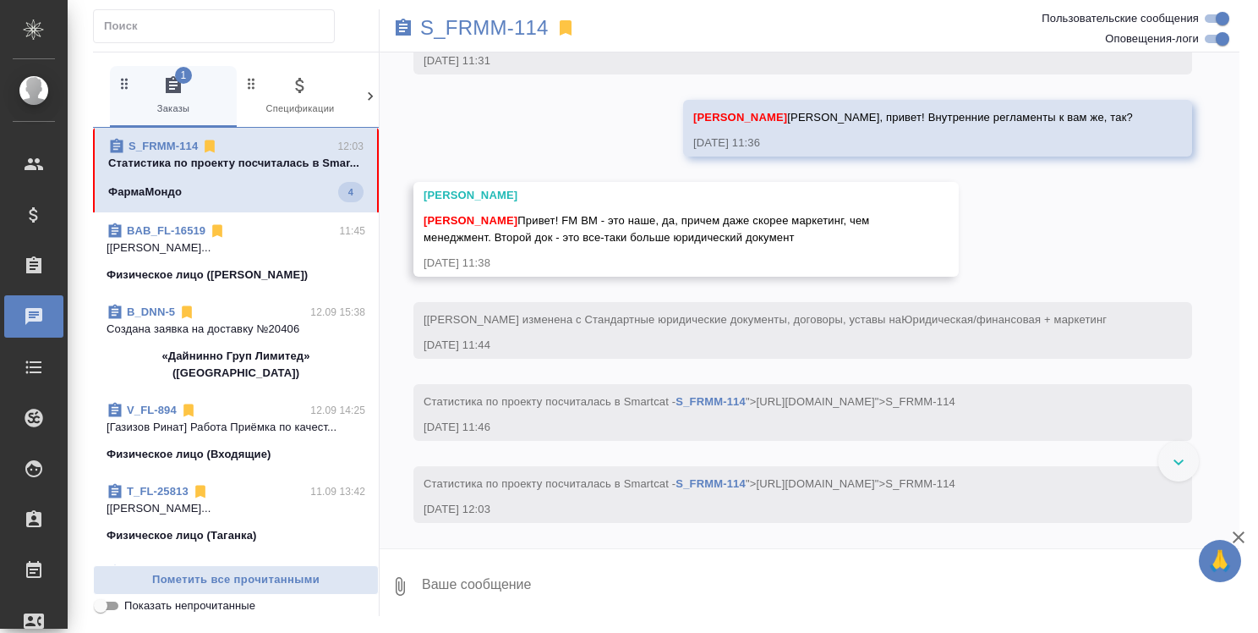
scroll to position [4655, 0]
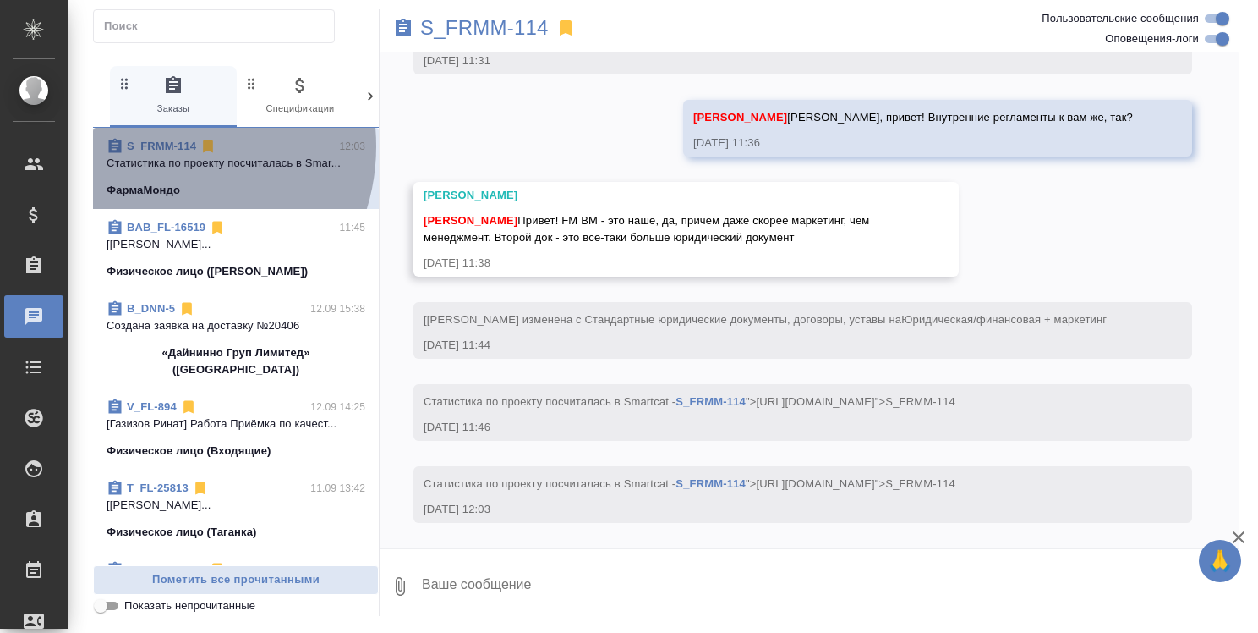
click at [164, 146] on link "S_FRMM-114" at bounding box center [161, 146] width 69 height 13
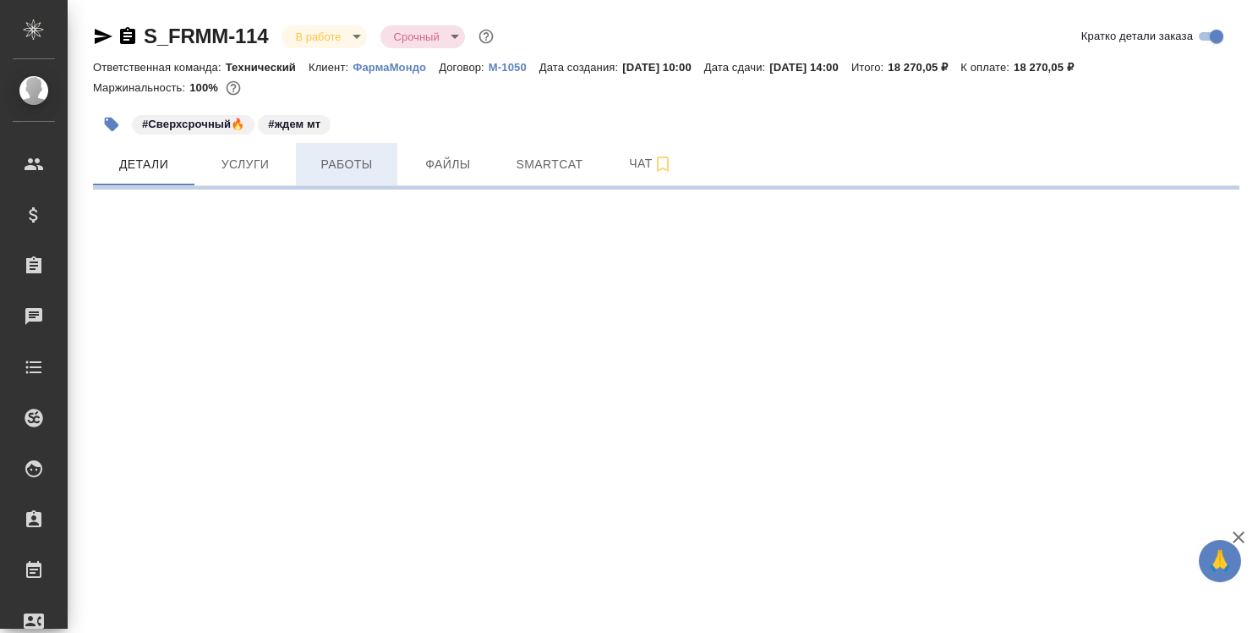
select select "RU"
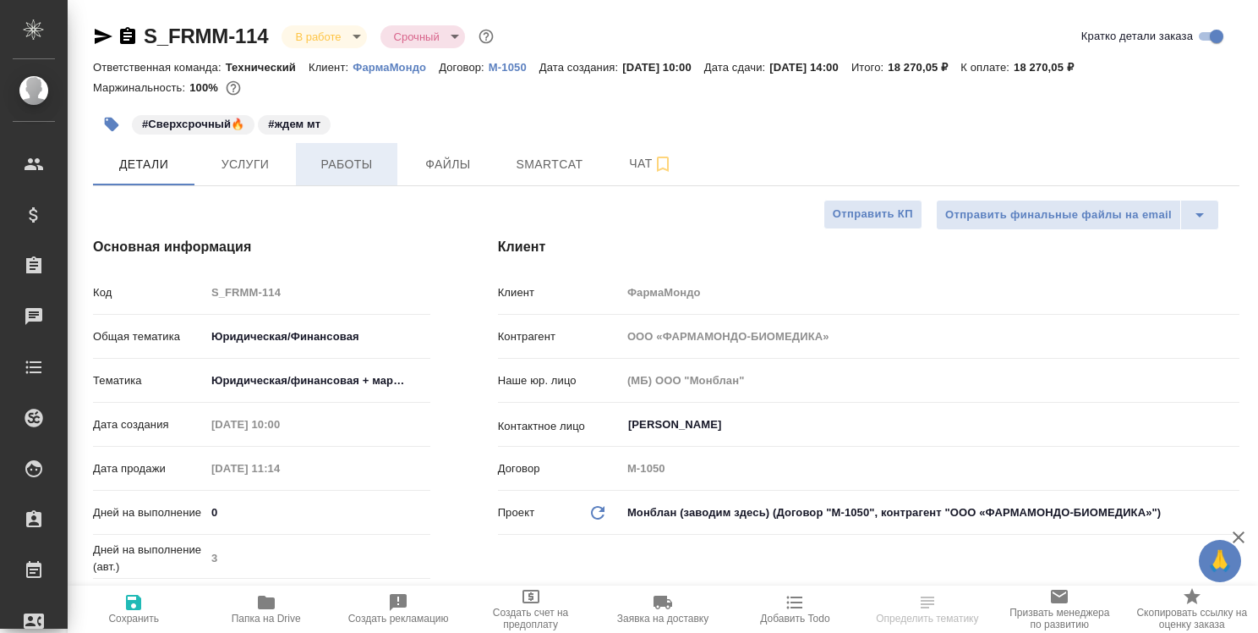
type textarea "x"
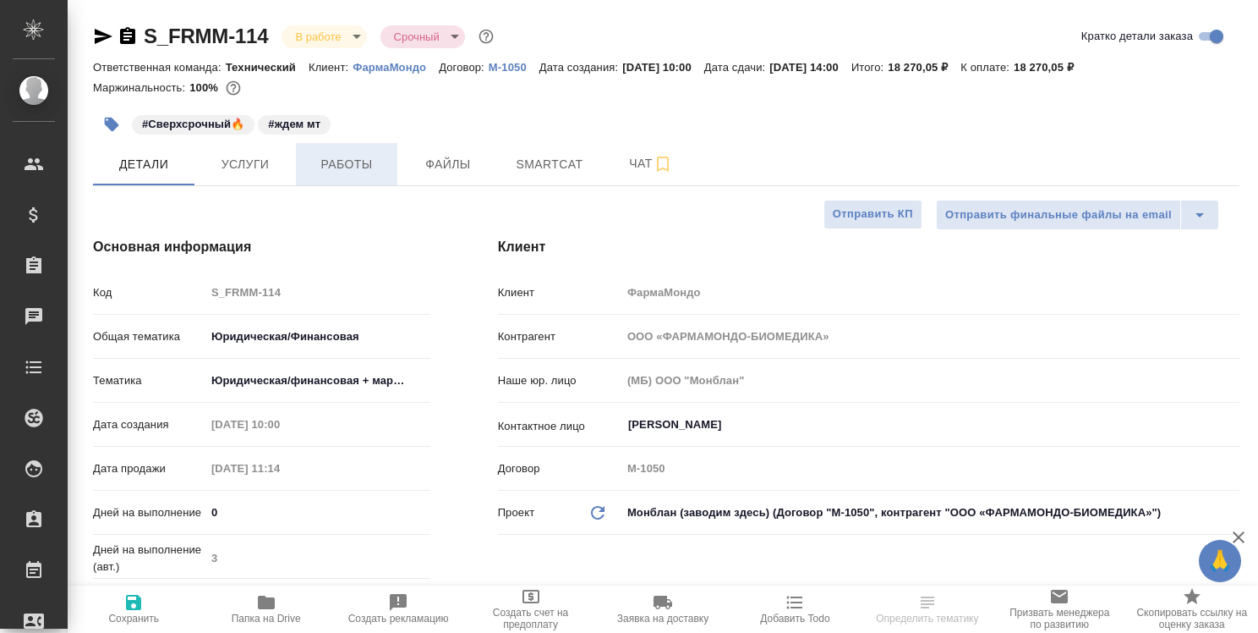
type textarea "x"
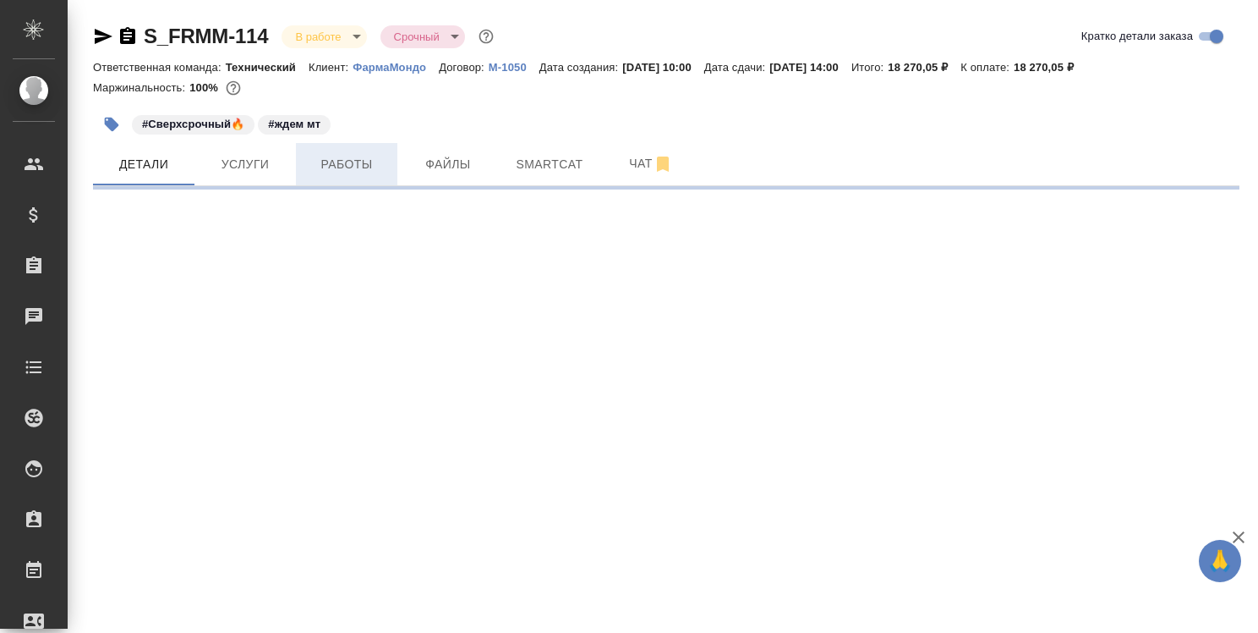
select select "RU"
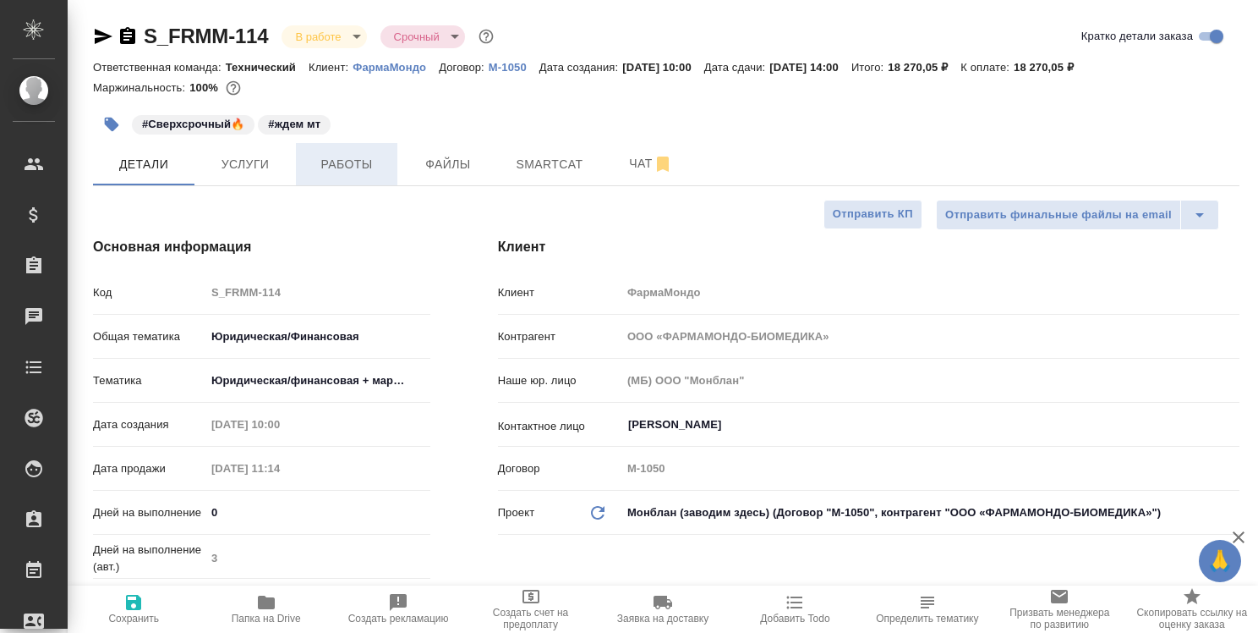
type textarea "x"
click at [266, 595] on icon "button" at bounding box center [266, 602] width 20 height 20
type textarea "x"
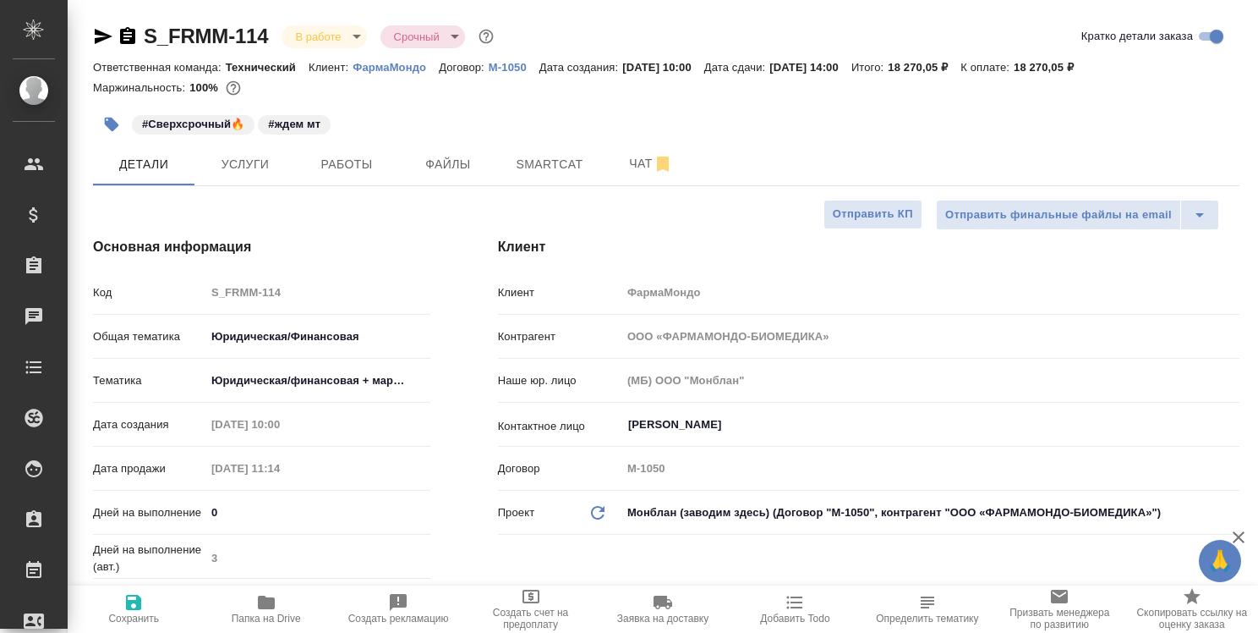
type textarea "x"
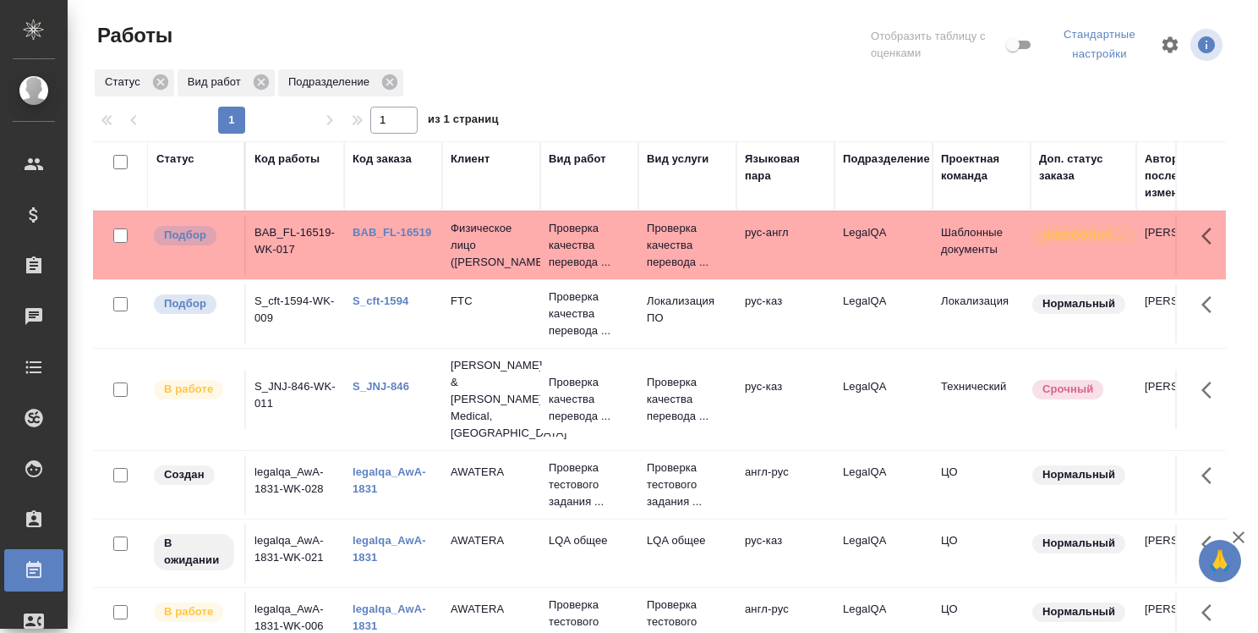
click at [414, 234] on link "BAB_FL-16519" at bounding box center [392, 232] width 79 height 13
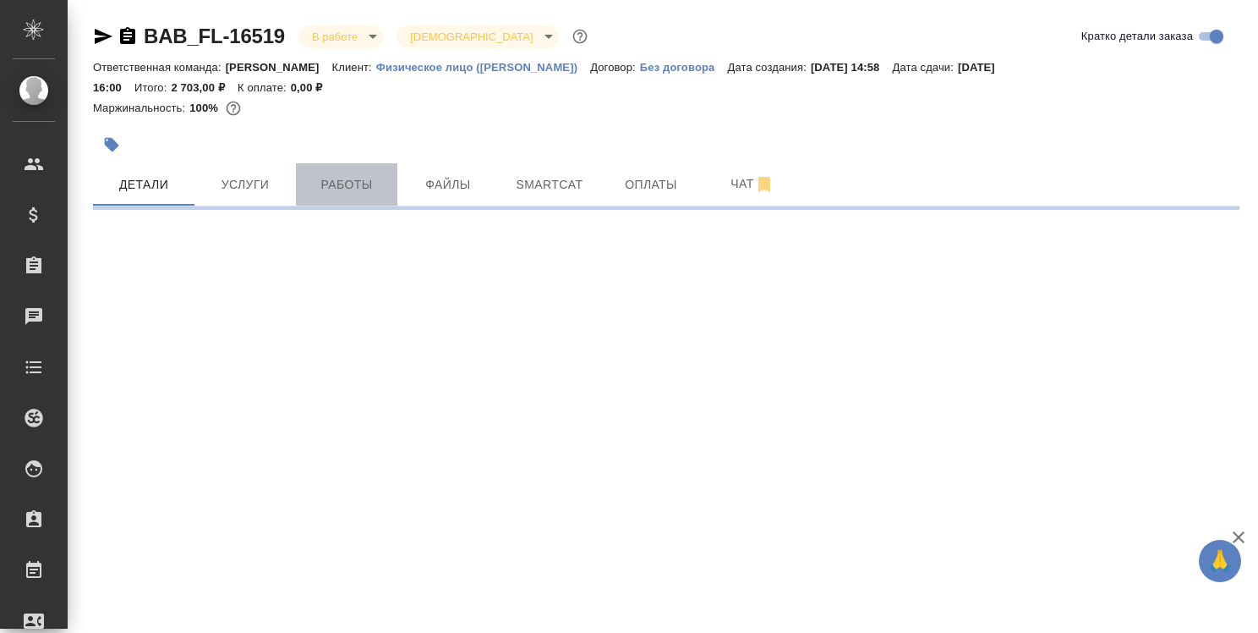
click at [358, 182] on span "Работы" at bounding box center [346, 184] width 81 height 21
